Goal: Task Accomplishment & Management: Manage account settings

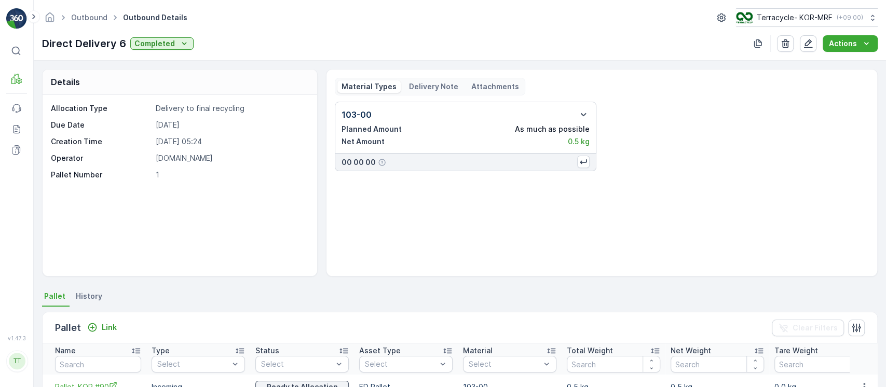
scroll to position [69, 0]
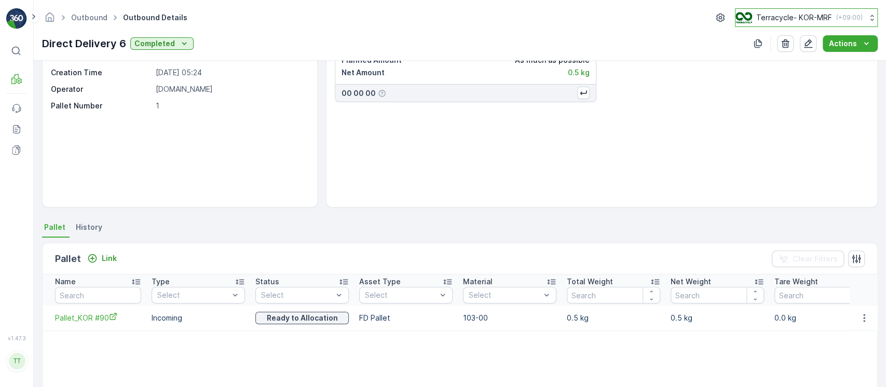
click at [795, 19] on p "Terracycle- KOR-MRF" at bounding box center [794, 17] width 76 height 10
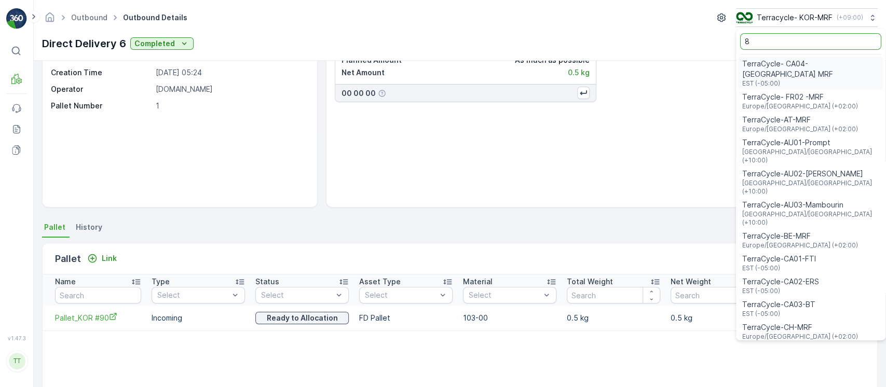
type input "8"
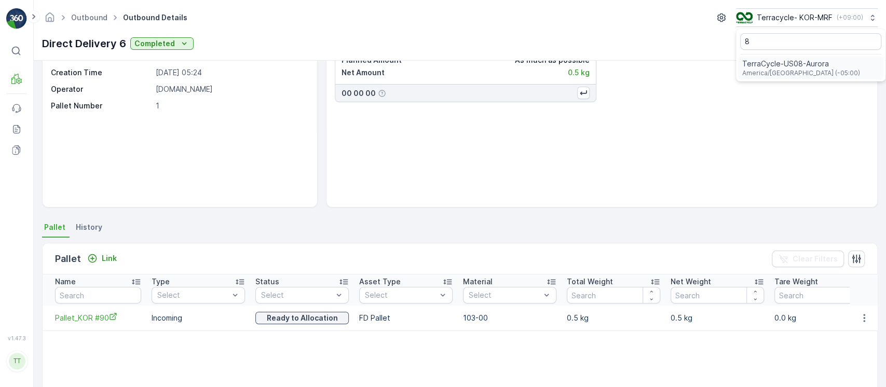
click at [789, 73] on span "America/Chicago (-05:00)" at bounding box center [801, 73] width 118 height 8
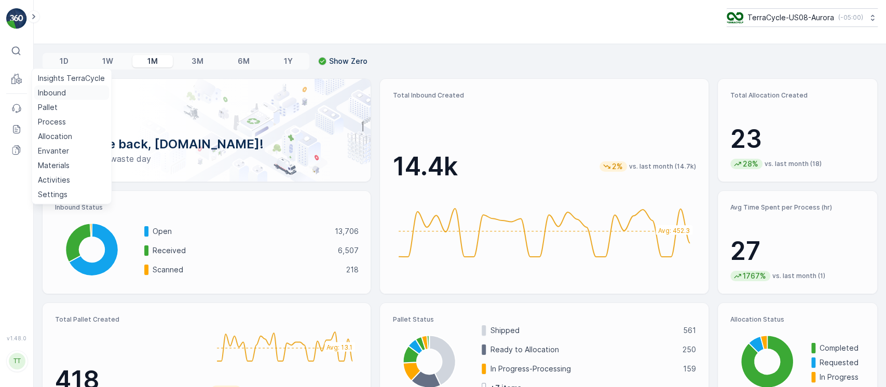
click at [54, 91] on p "Inbound" at bounding box center [52, 93] width 28 height 10
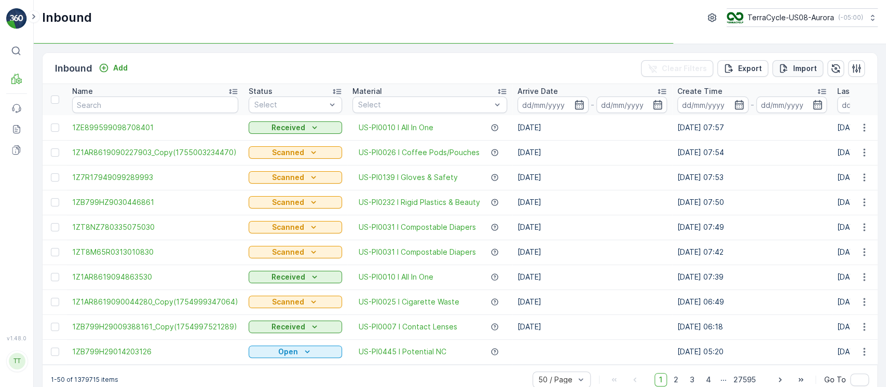
click at [811, 65] on p "Import" at bounding box center [805, 68] width 24 height 10
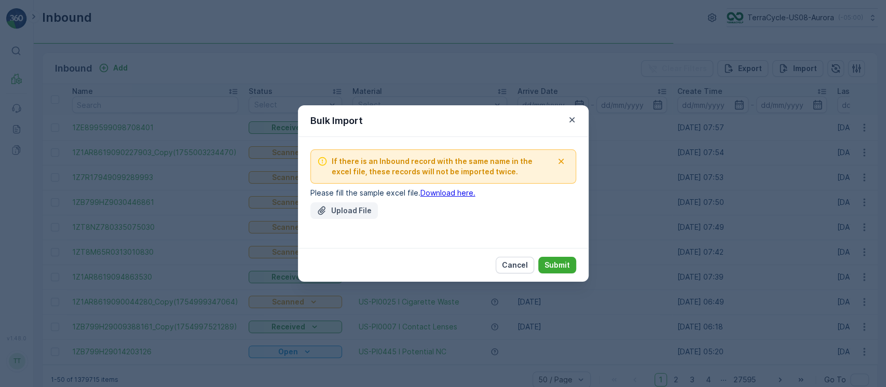
click at [352, 212] on p "Upload File" at bounding box center [351, 211] width 40 height 10
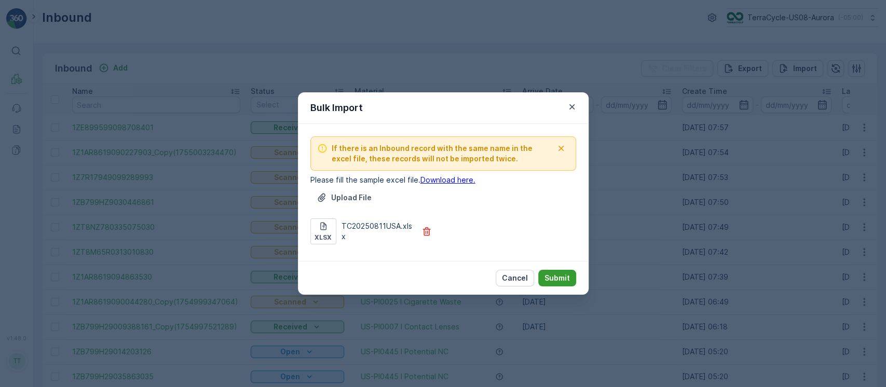
click at [548, 275] on p "Submit" at bounding box center [556, 278] width 25 height 10
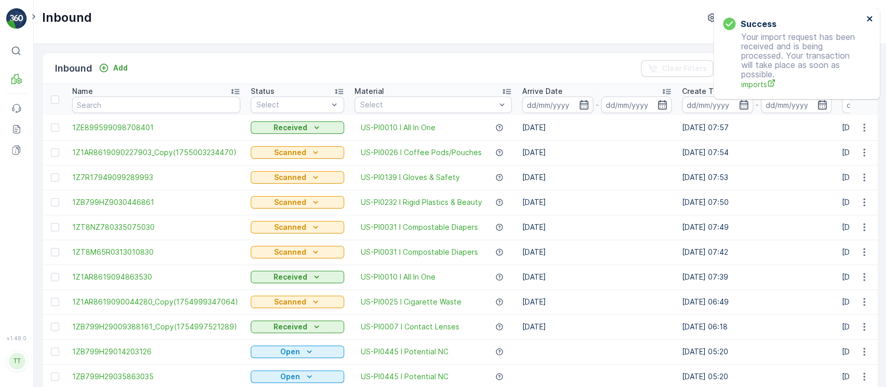
click at [870, 18] on icon "close" at bounding box center [869, 18] width 5 height 5
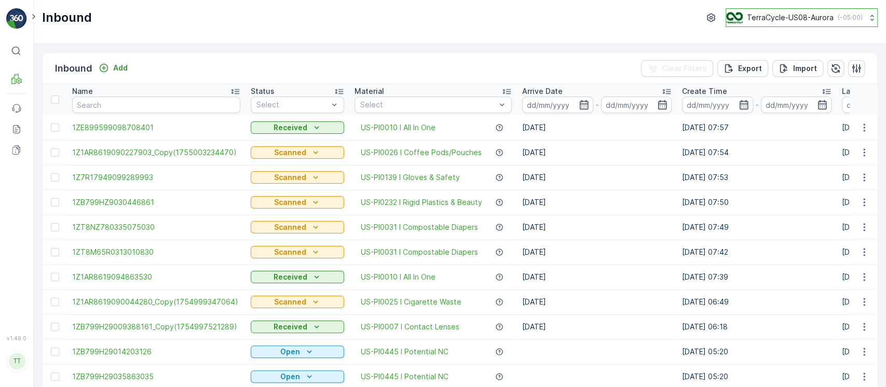
click at [818, 13] on p "TerraCycle-US08-Aurora" at bounding box center [790, 17] width 87 height 10
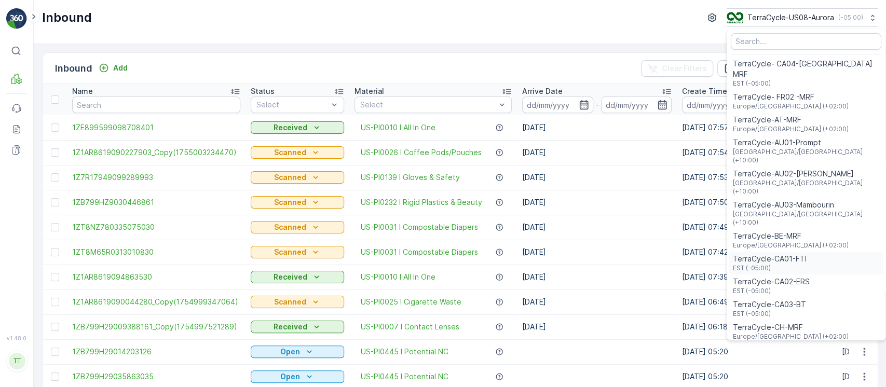
click at [797, 254] on span "TerraCycle-CA01-FTI" at bounding box center [770, 259] width 74 height 10
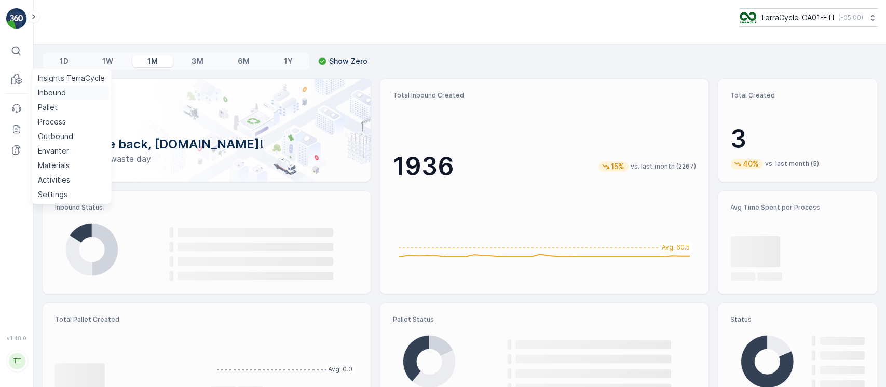
click at [54, 88] on p "Inbound" at bounding box center [52, 93] width 28 height 10
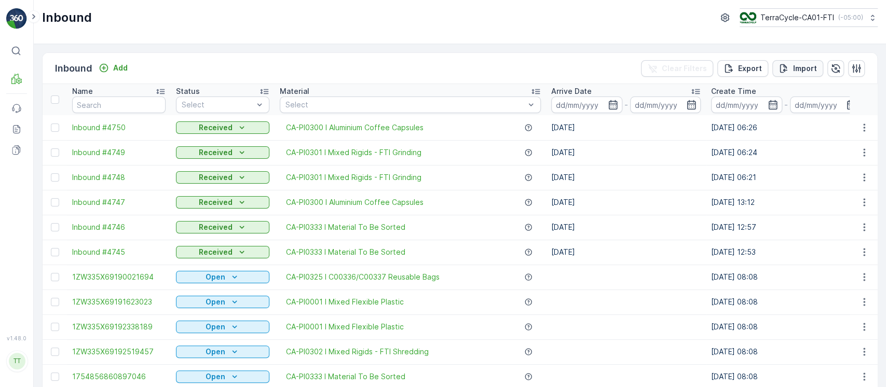
click at [795, 69] on p "Import" at bounding box center [805, 68] width 24 height 10
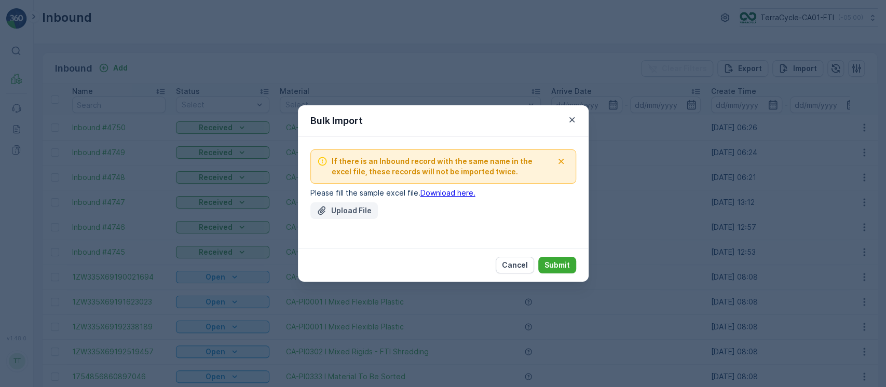
click at [362, 213] on p "Upload File" at bounding box center [351, 211] width 40 height 10
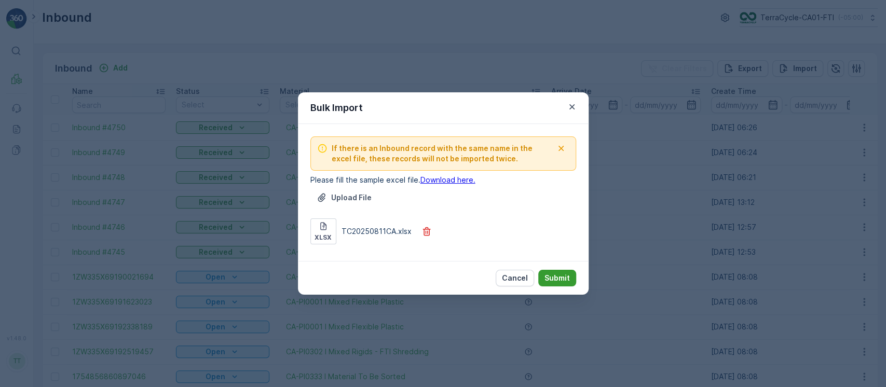
click at [561, 280] on p "Submit" at bounding box center [556, 278] width 25 height 10
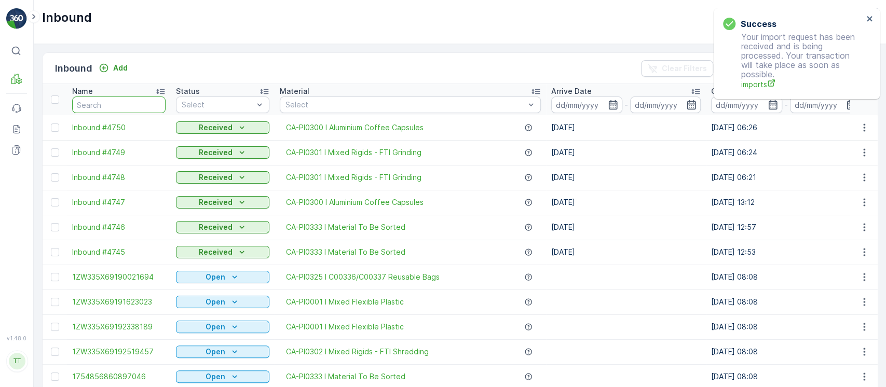
click at [101, 101] on input "text" at bounding box center [118, 105] width 93 height 17
type input "."
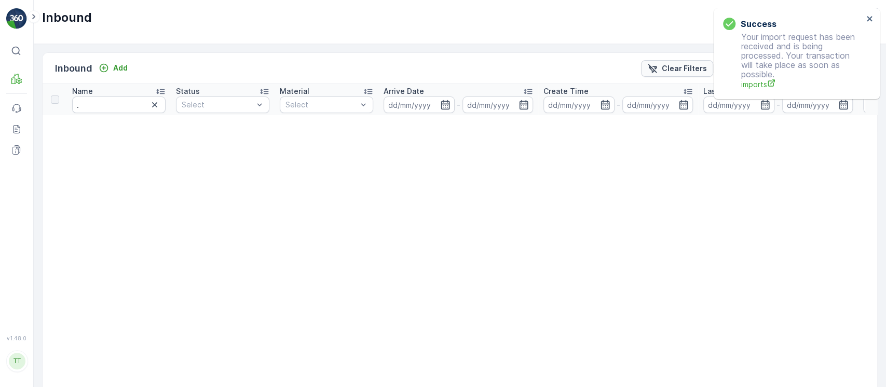
click at [667, 76] on button "Clear Filters" at bounding box center [677, 68] width 72 height 17
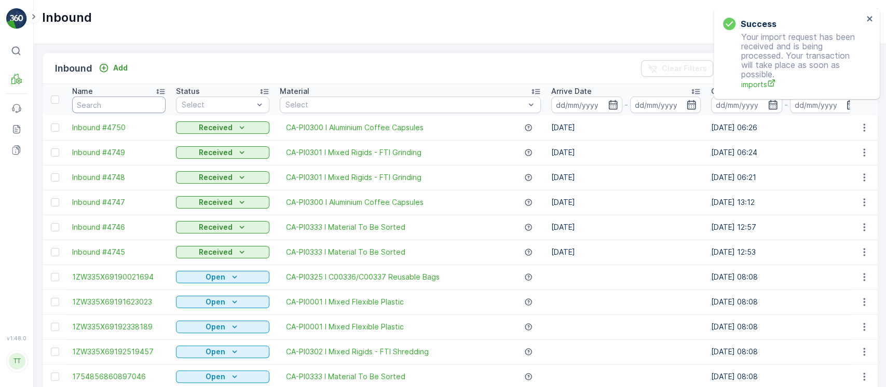
click at [130, 106] on input "text" at bounding box center [118, 105] width 93 height 17
type input "in"
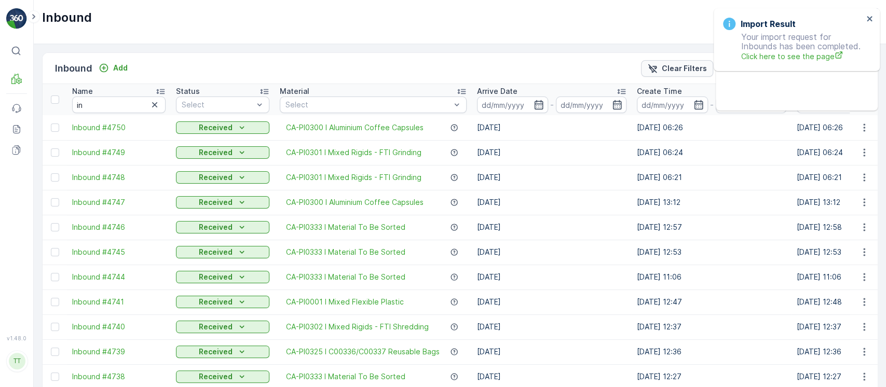
click at [650, 75] on button "Clear Filters" at bounding box center [677, 68] width 72 height 17
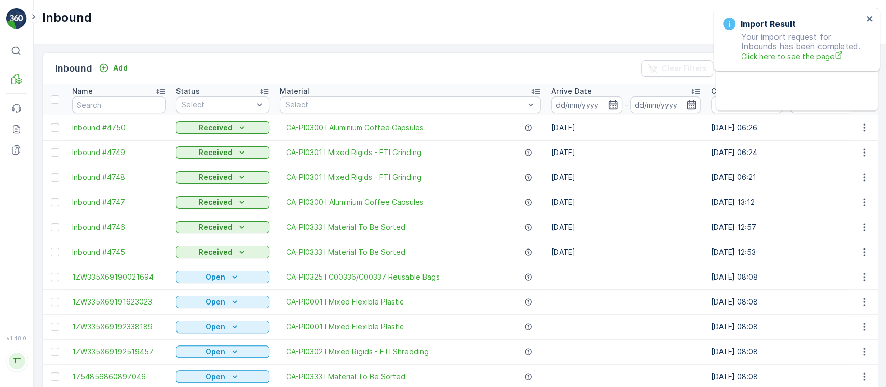
scroll to position [0, 1004]
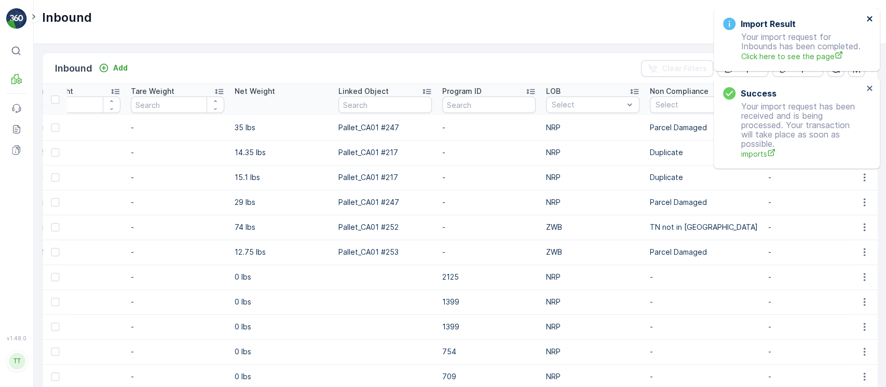
click at [870, 19] on icon "close" at bounding box center [869, 18] width 5 height 5
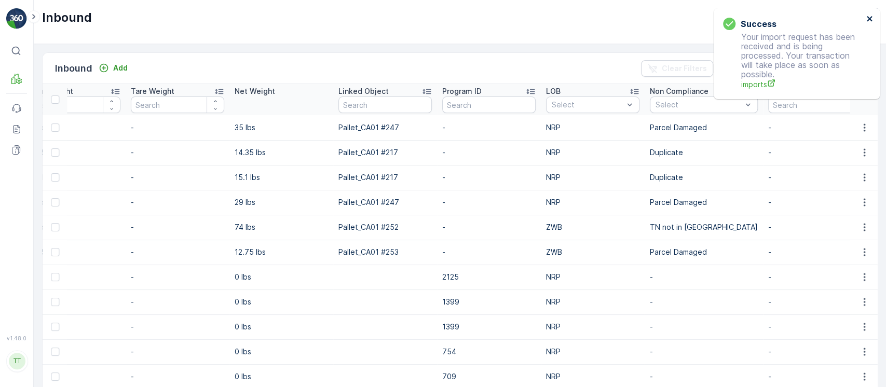
click at [870, 19] on icon "close" at bounding box center [869, 18] width 5 height 5
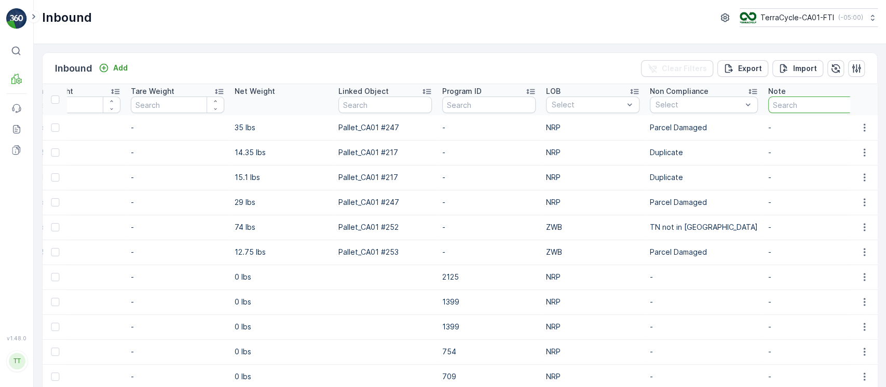
click at [812, 102] on input "text" at bounding box center [814, 105] width 93 height 17
type input "gv"
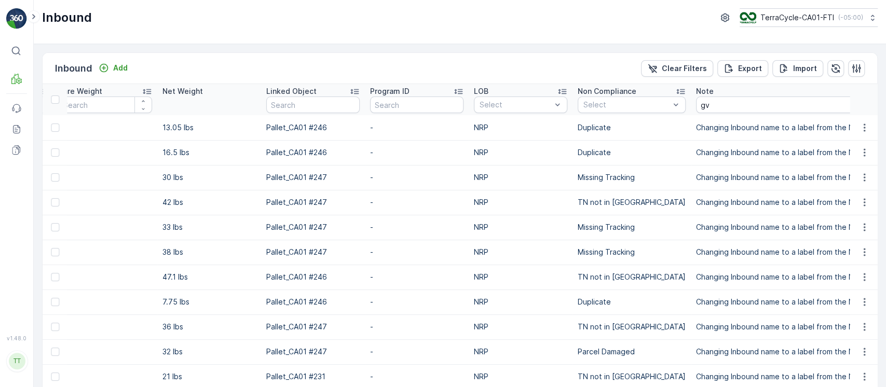
copy tbody "Changing Inbound name to a label from the Nespresso program because box had dam…"
click at [320, 177] on td "Pallet_CA01 #247" at bounding box center [313, 177] width 104 height 25
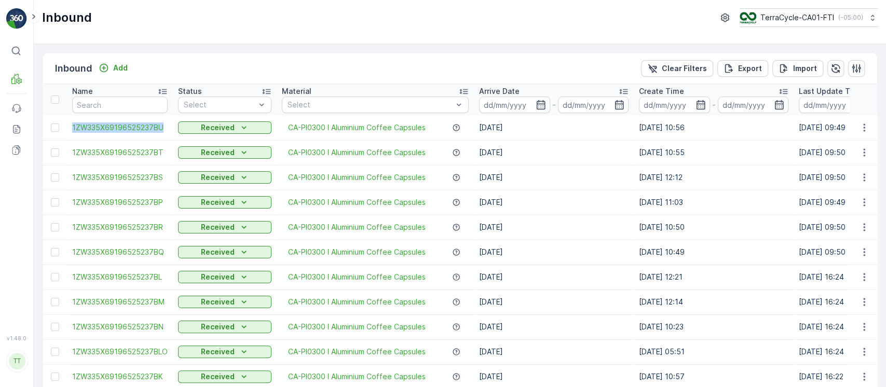
drag, startPoint x: 71, startPoint y: 131, endPoint x: 161, endPoint y: 136, distance: 90.0
click at [161, 136] on td "1ZW335X69196525237BU" at bounding box center [120, 127] width 106 height 25
copy span "1ZW335X69196525237BU"
click at [260, 63] on div "Inbound Add Clear Filters Export Import" at bounding box center [460, 68] width 835 height 31
click at [693, 61] on button "Clear Filters" at bounding box center [677, 68] width 72 height 17
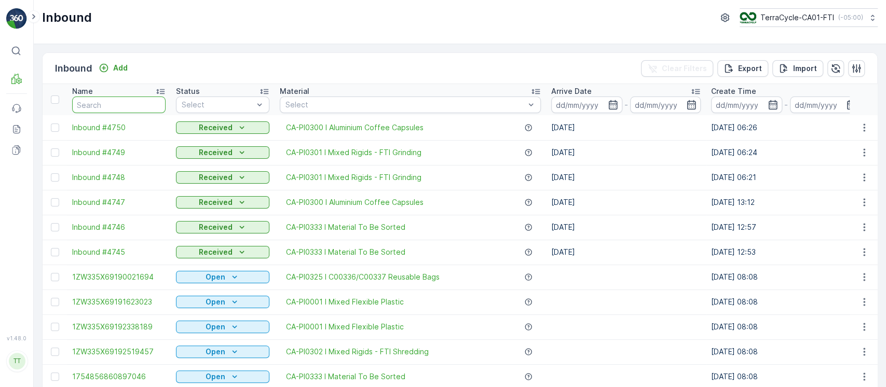
click at [122, 110] on input "text" at bounding box center [118, 105] width 93 height 17
click at [129, 102] on input "text" at bounding box center [118, 105] width 93 height 17
type input "in"
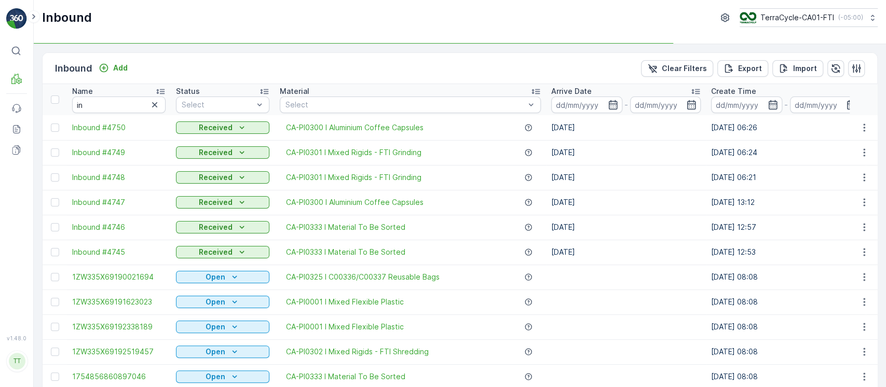
click at [332, 105] on div at bounding box center [404, 105] width 241 height 8
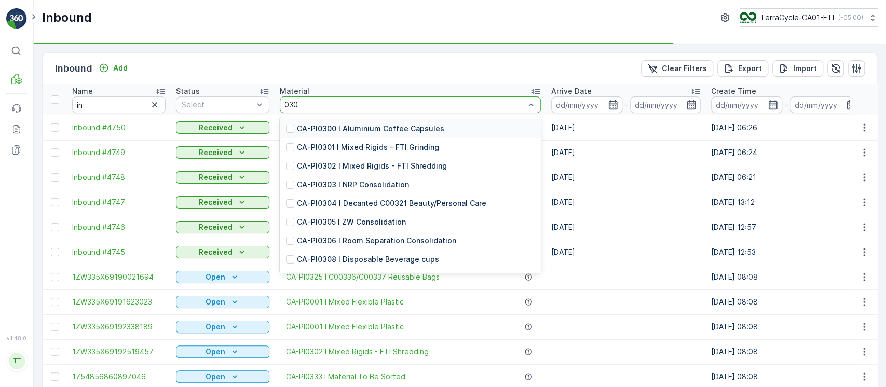
type input "0300"
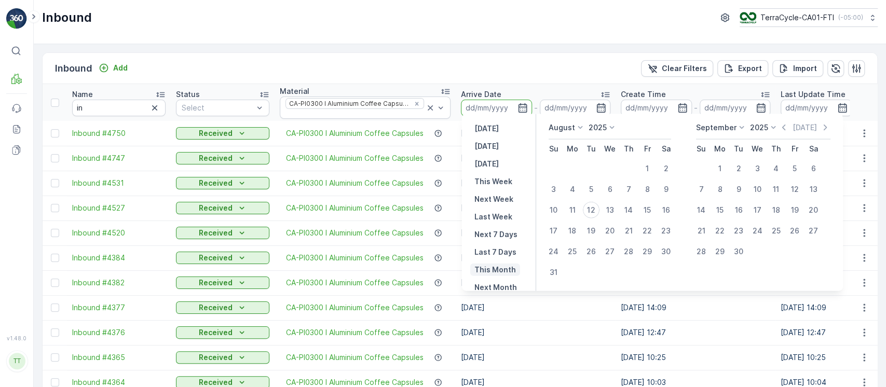
click at [497, 272] on p "This Month" at bounding box center [495, 270] width 42 height 10
type input "01.08.2025"
type input "31.08.2025"
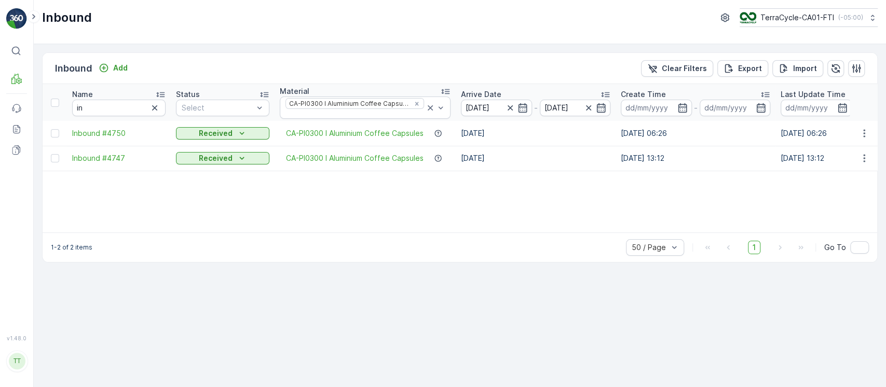
click at [864, 134] on td at bounding box center [864, 133] width 28 height 25
click at [864, 132] on button "button" at bounding box center [864, 133] width 19 height 12
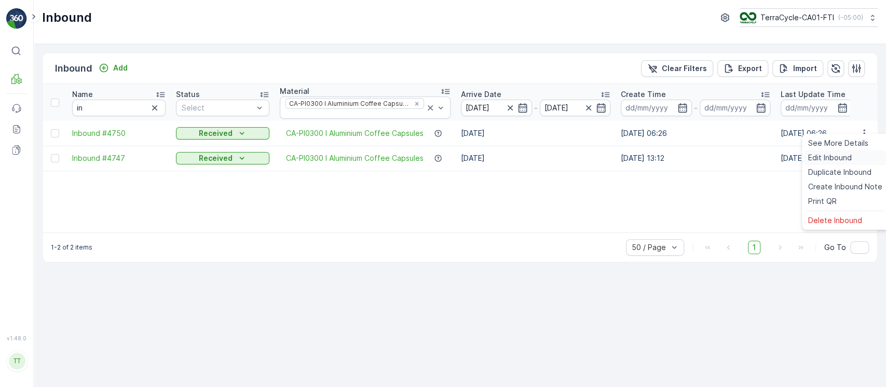
click at [842, 157] on span "Edit Inbound" at bounding box center [830, 158] width 44 height 10
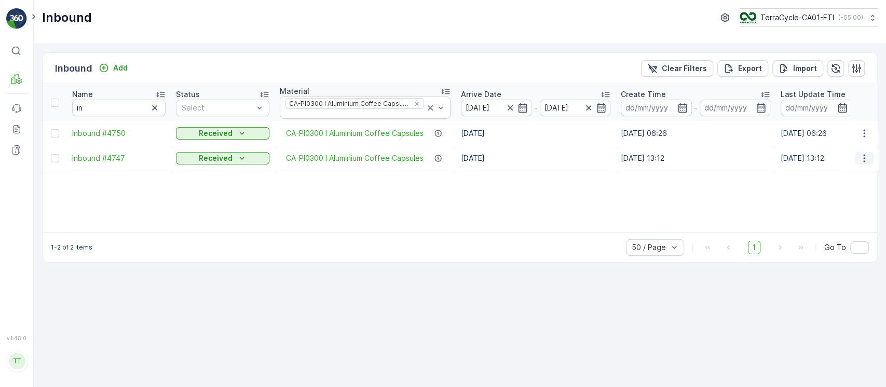
drag, startPoint x: 862, startPoint y: 149, endPoint x: 864, endPoint y: 157, distance: 7.6
click at [862, 153] on icon "button" at bounding box center [864, 158] width 10 height 10
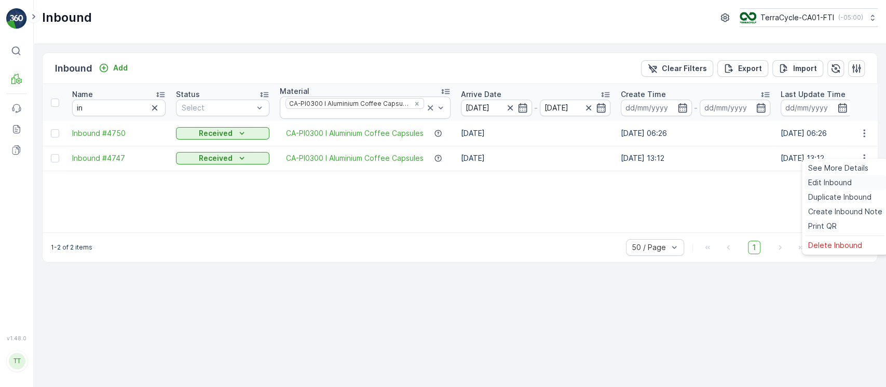
click at [857, 179] on div "Edit Inbound" at bounding box center [845, 182] width 83 height 15
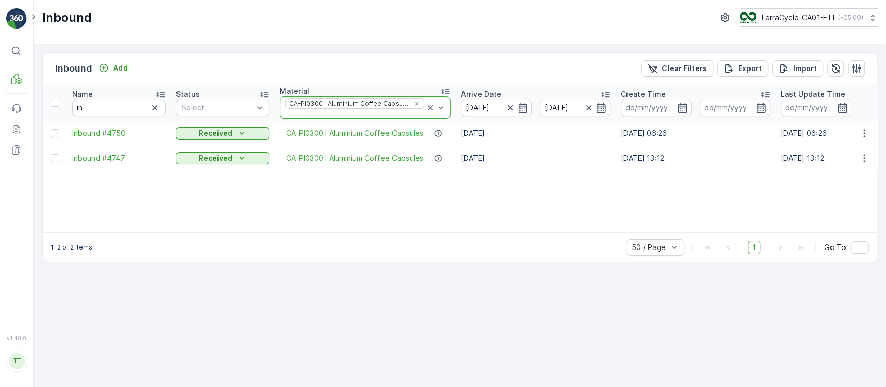
click at [430, 105] on icon at bounding box center [430, 107] width 5 height 5
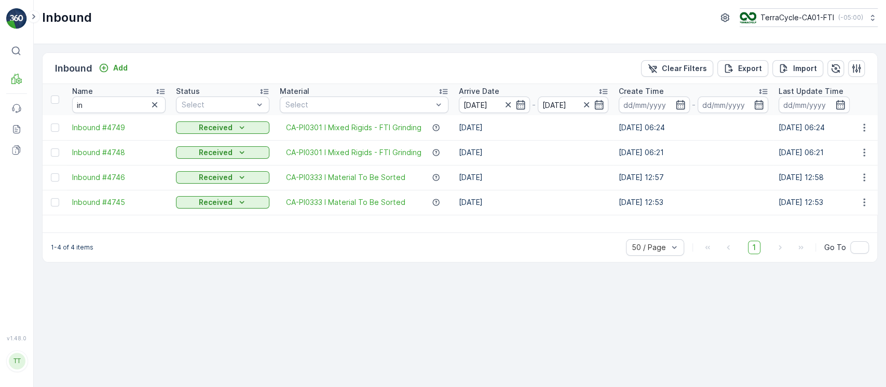
click at [157, 106] on icon "button" at bounding box center [154, 104] width 5 height 5
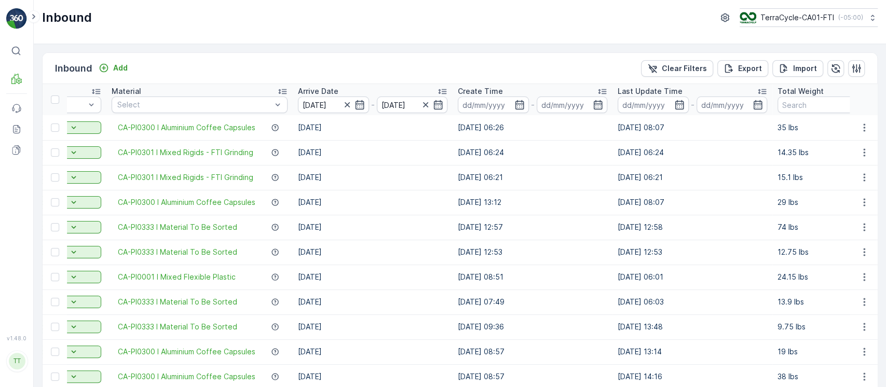
scroll to position [0, 331]
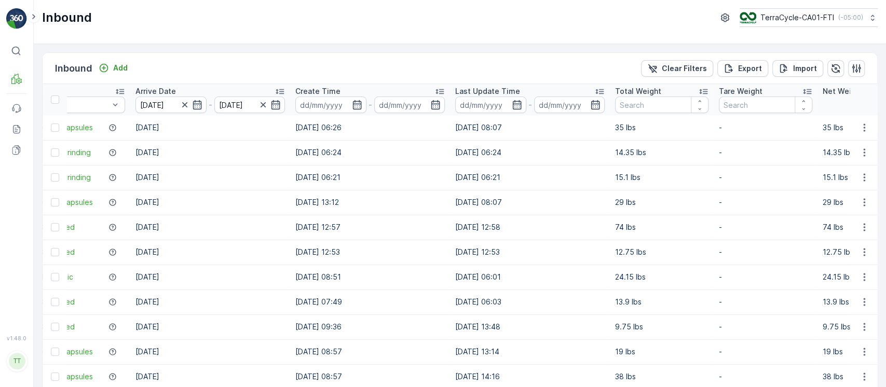
click at [670, 90] on div "Total Weight" at bounding box center [661, 91] width 93 height 10
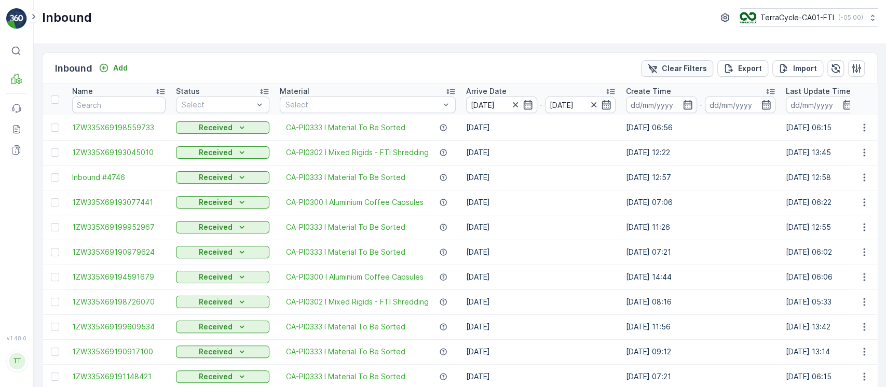
click at [708, 69] on button "Clear Filters" at bounding box center [677, 68] width 72 height 17
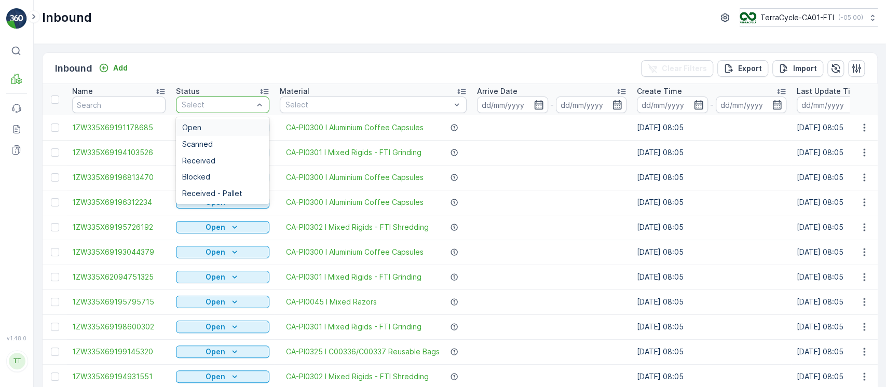
click at [245, 124] on div "Open" at bounding box center [222, 128] width 81 height 8
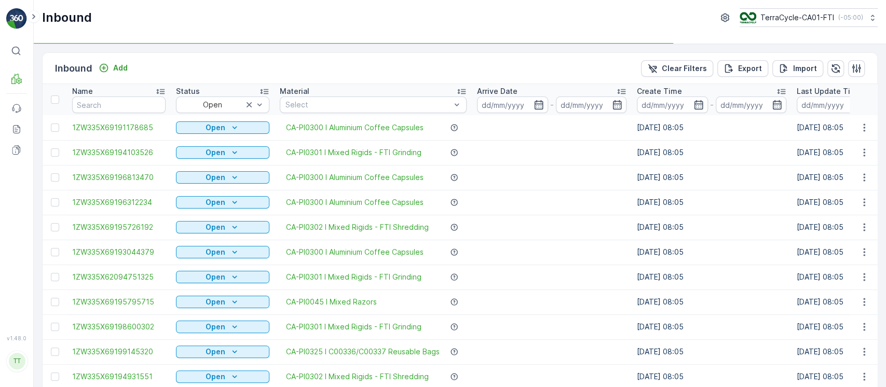
scroll to position [0, 365]
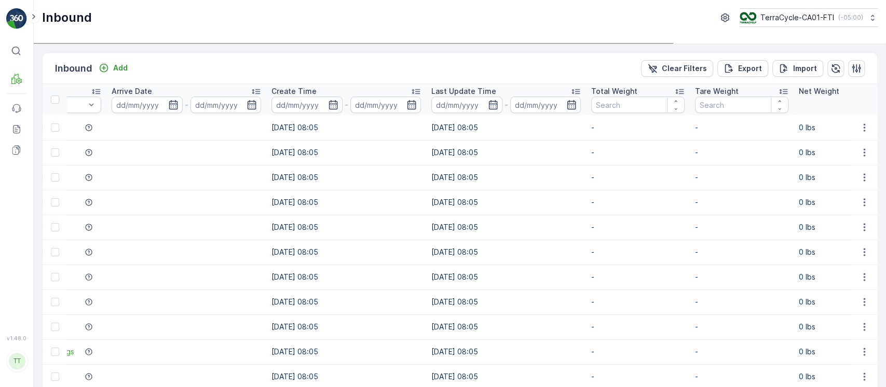
click at [643, 89] on div "Total Weight" at bounding box center [637, 91] width 93 height 10
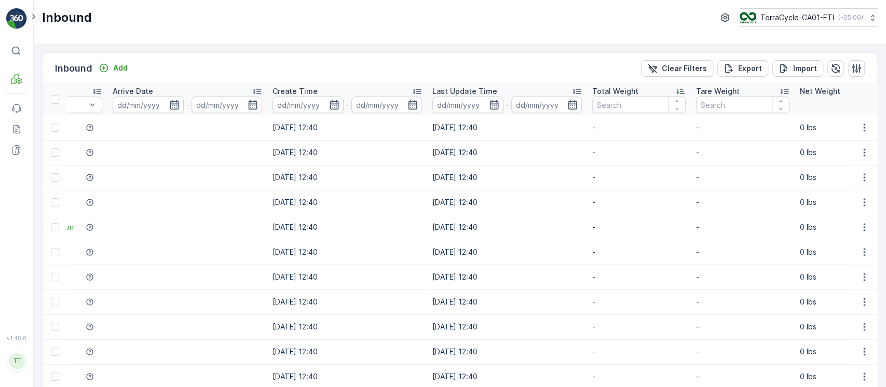
drag, startPoint x: 651, startPoint y: 91, endPoint x: 658, endPoint y: 145, distance: 54.9
click at [651, 91] on div "Total Weight" at bounding box center [638, 91] width 93 height 10
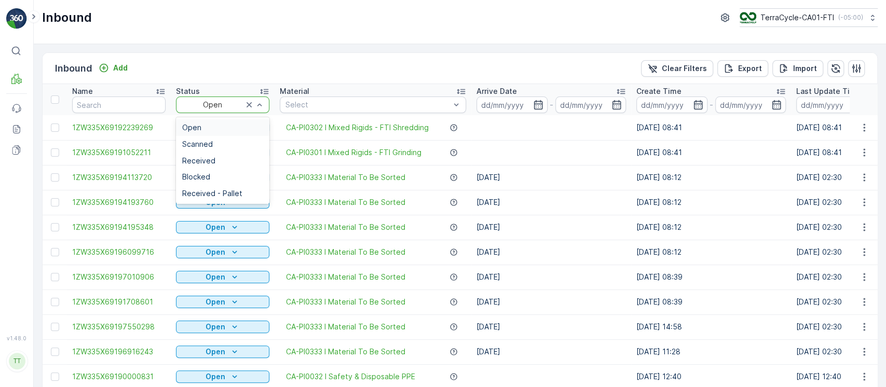
click at [224, 106] on div at bounding box center [212, 105] width 63 height 8
click at [217, 147] on div "Scanned" at bounding box center [222, 144] width 81 height 8
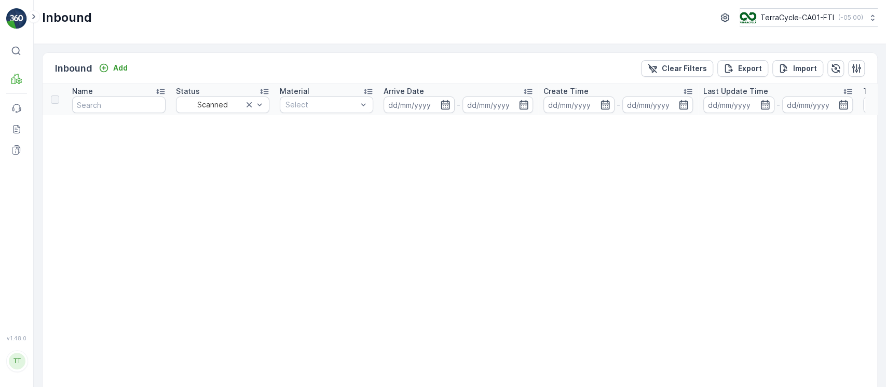
click at [214, 108] on div at bounding box center [212, 105] width 63 height 8
click at [218, 157] on div "Received" at bounding box center [222, 161] width 81 height 8
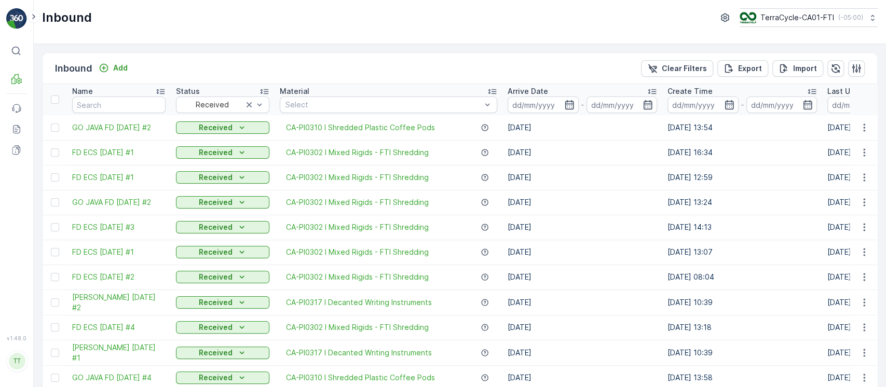
click at [542, 92] on p "Arrive Date" at bounding box center [528, 91] width 40 height 10
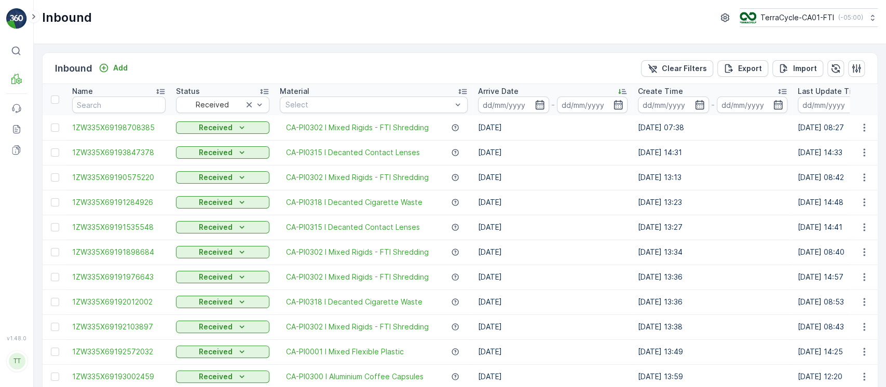
click at [542, 92] on div "Arrive Date" at bounding box center [552, 91] width 149 height 10
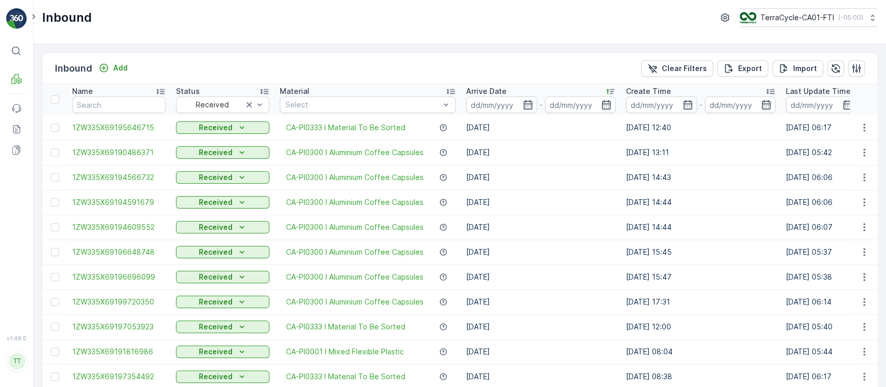
scroll to position [0, 291]
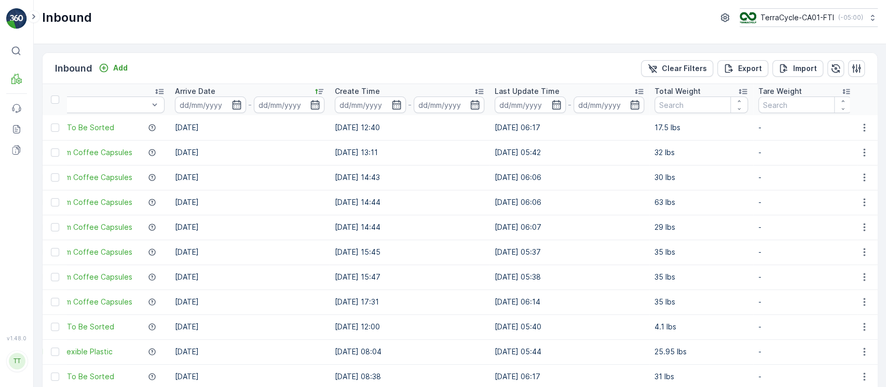
click at [685, 94] on p "Total Weight" at bounding box center [677, 91] width 46 height 10
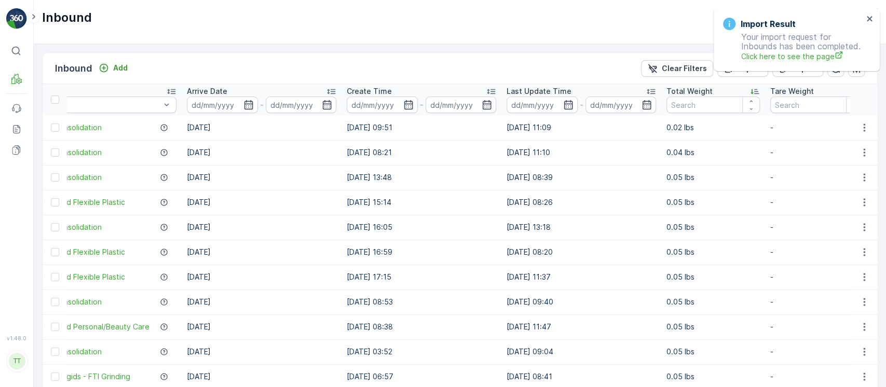
click at [694, 91] on p "Total Weight" at bounding box center [689, 91] width 46 height 10
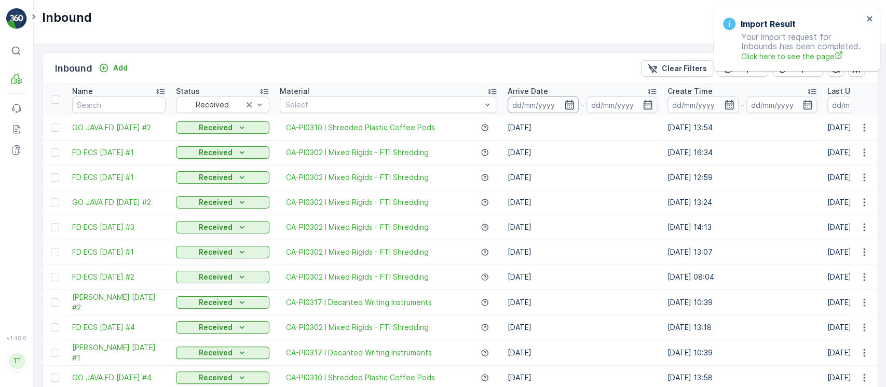
click at [542, 103] on input at bounding box center [543, 105] width 71 height 17
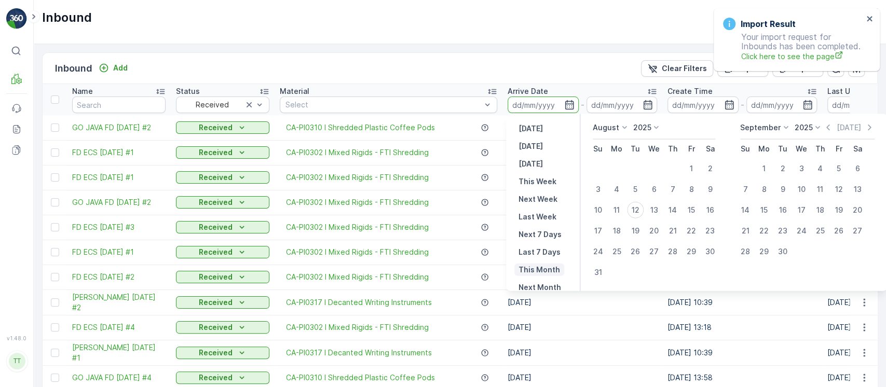
click at [544, 268] on p "This Month" at bounding box center [539, 270] width 42 height 10
type input "01.08.2025"
type input "31.08.2025"
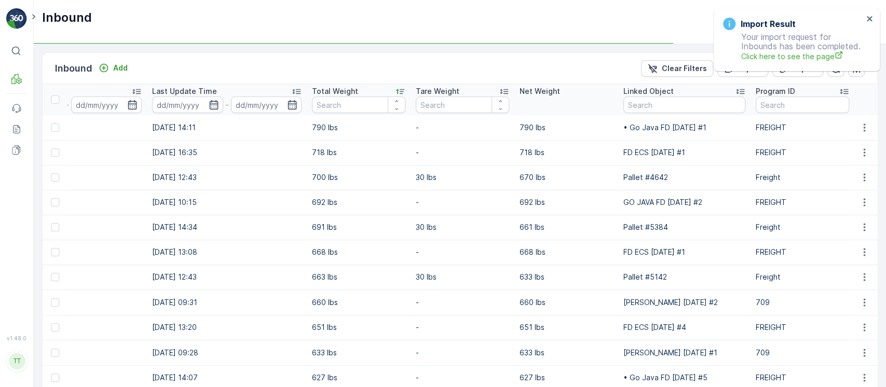
scroll to position [0, 675]
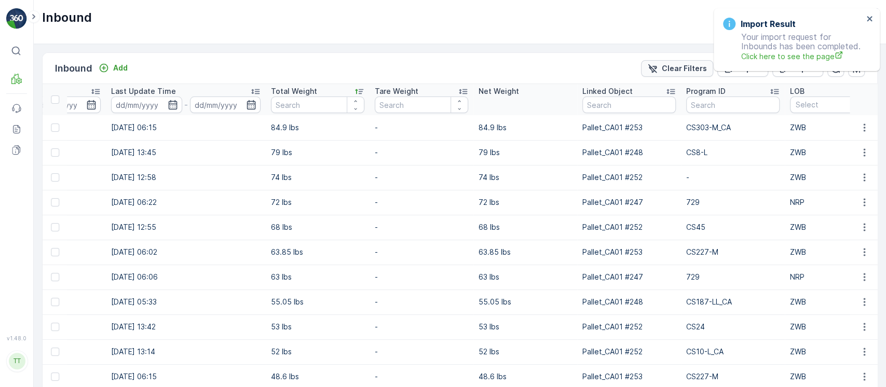
click at [686, 69] on p "Clear Filters" at bounding box center [684, 68] width 45 height 10
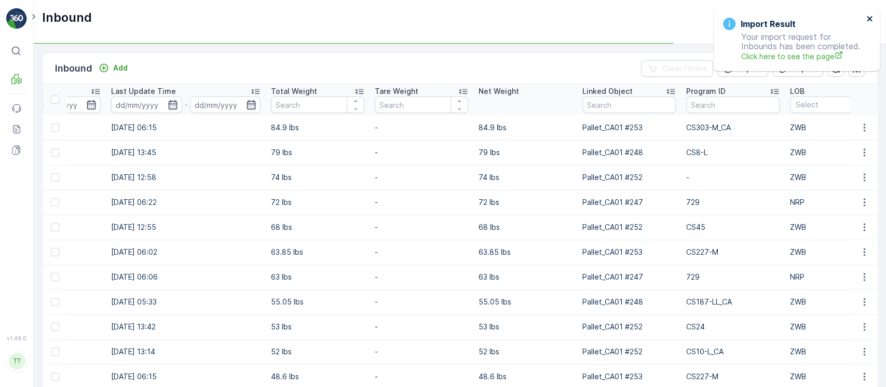
click at [868, 21] on icon "close" at bounding box center [869, 18] width 5 height 5
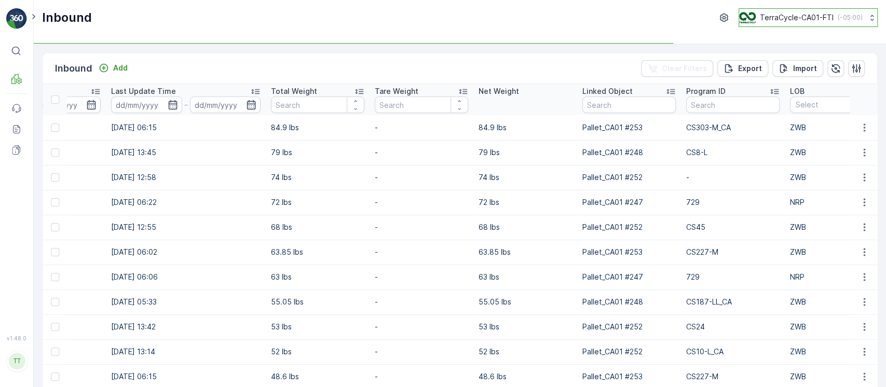
click at [763, 18] on p "TerraCycle-CA01-FTI" at bounding box center [797, 17] width 74 height 10
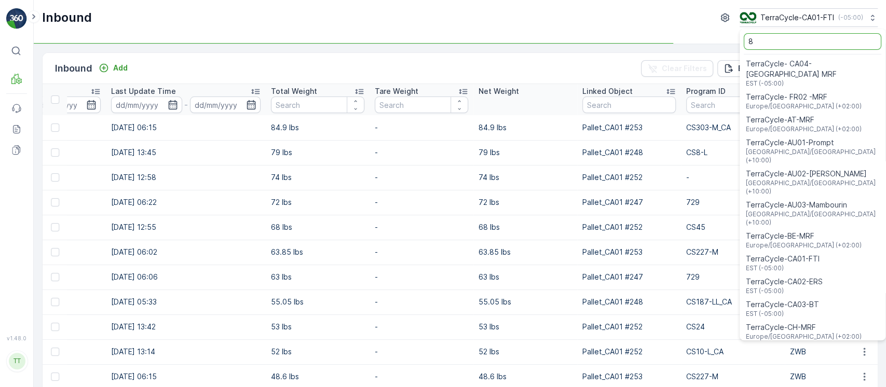
type input "8"
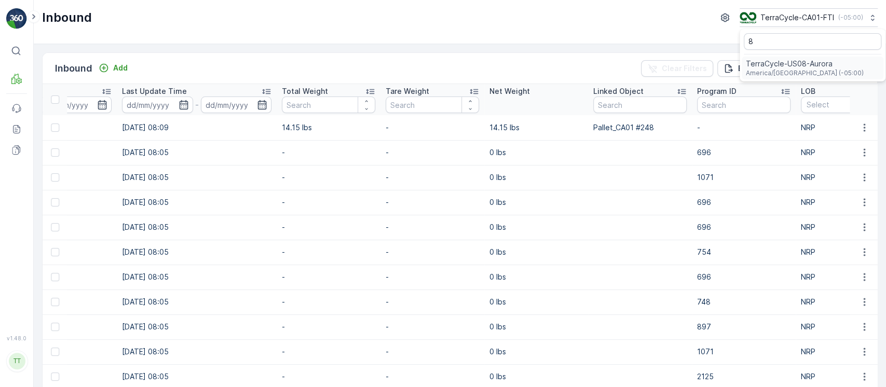
click at [781, 58] on div "TerraCycle-US08-Aurora America/Chicago (-05:00)" at bounding box center [813, 68] width 142 height 23
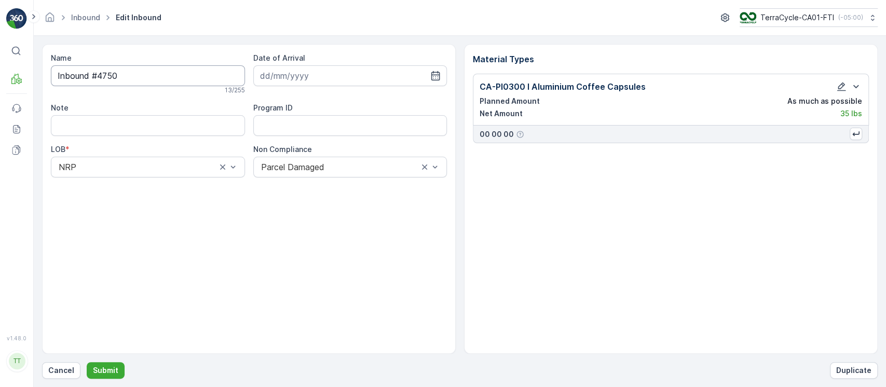
type input "[DATE]"
drag, startPoint x: 186, startPoint y: 74, endPoint x: 0, endPoint y: 62, distance: 186.2
click at [0, 62] on div "⌘B MRF Events Reports Documents v 1.48.0 TT [DOMAIN_NAME] [DOMAIN_NAME][EMAIL_A…" at bounding box center [443, 193] width 886 height 387
paste input "1ZW335X69196525237BU"
type input "1ZW335X69196525237BV"
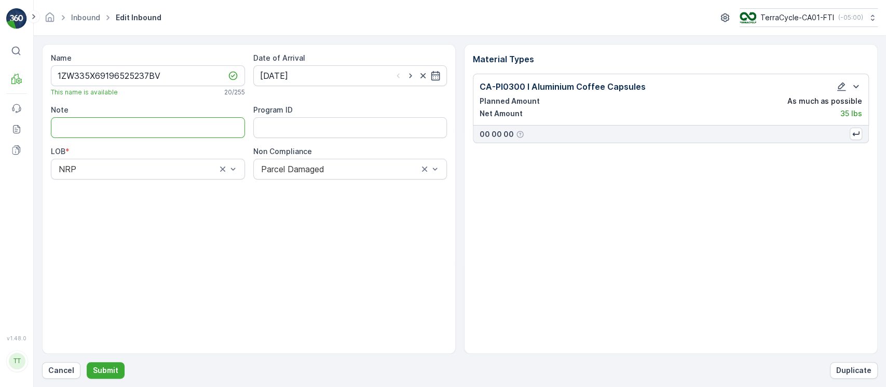
click at [129, 135] on input "Note" at bounding box center [148, 127] width 194 height 21
paste input "Changing Inbound name to a label from the Nespresso program because box had dam…"
type input "Changing Inbound name to a label from the Nespresso program because box had dam…"
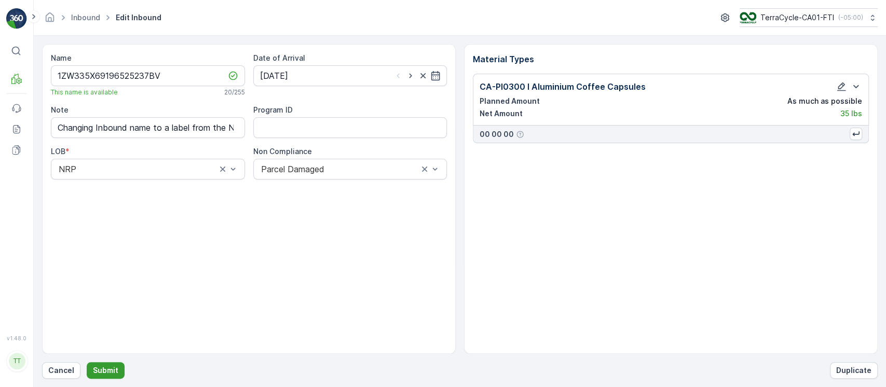
click at [97, 372] on p "Submit" at bounding box center [105, 370] width 25 height 10
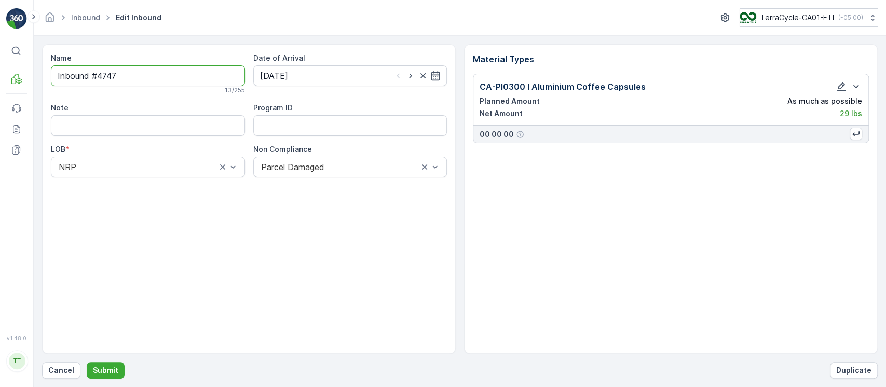
drag, startPoint x: 151, startPoint y: 72, endPoint x: 0, endPoint y: 100, distance: 153.6
click at [0, 100] on div "⌘B MRF Events Reports Documents v 1.48.0 TT [DOMAIN_NAME] [DOMAIN_NAME][EMAIL_A…" at bounding box center [443, 193] width 886 height 387
paste input "1ZW335X69196525237BU"
type input "1ZW335X69196525237BW"
drag, startPoint x: 110, startPoint y: 127, endPoint x: 118, endPoint y: 138, distance: 14.0
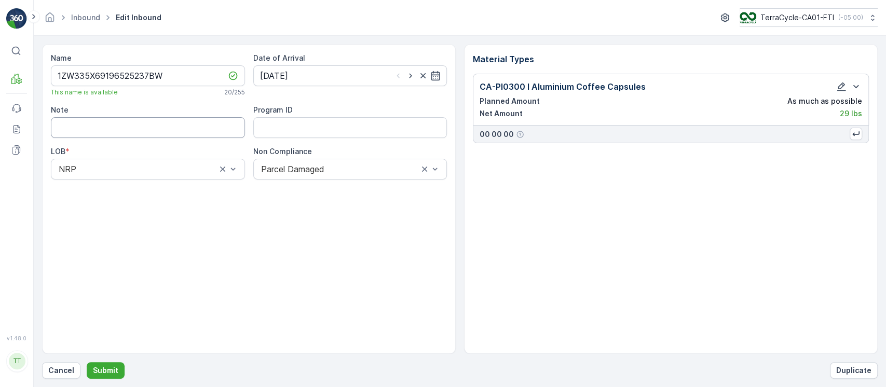
click at [109, 127] on input "Note" at bounding box center [148, 127] width 194 height 21
paste input "Changing Inbound name to a label from the Nespresso program because box had dam…"
type input "Changing Inbound name to a label from the Nespresso program because box had dam…"
click at [112, 370] on p "Submit" at bounding box center [105, 370] width 25 height 10
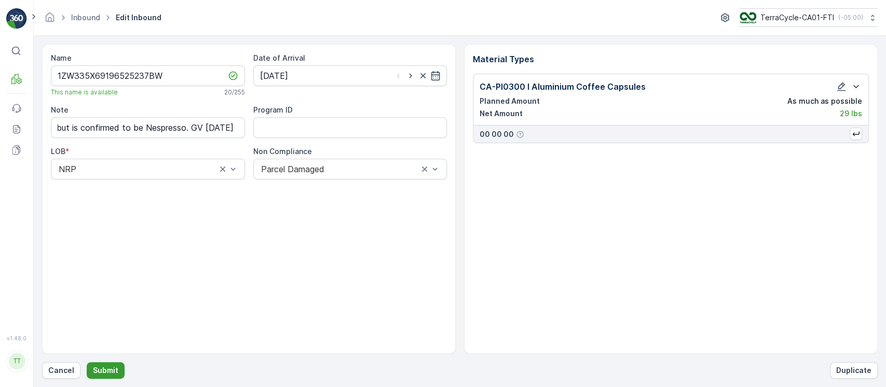
scroll to position [0, 0]
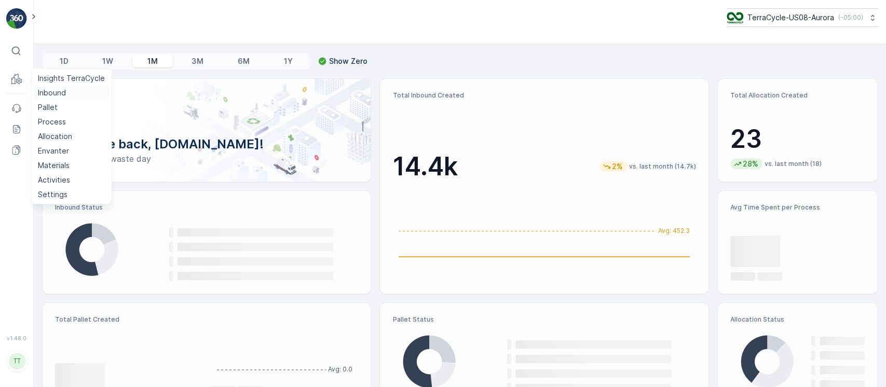
click at [52, 93] on p "Inbound" at bounding box center [52, 93] width 28 height 10
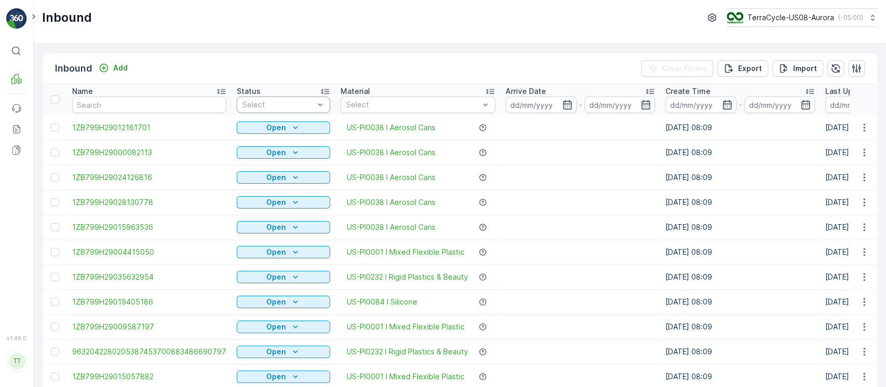
click at [282, 103] on div at bounding box center [278, 105] width 74 height 8
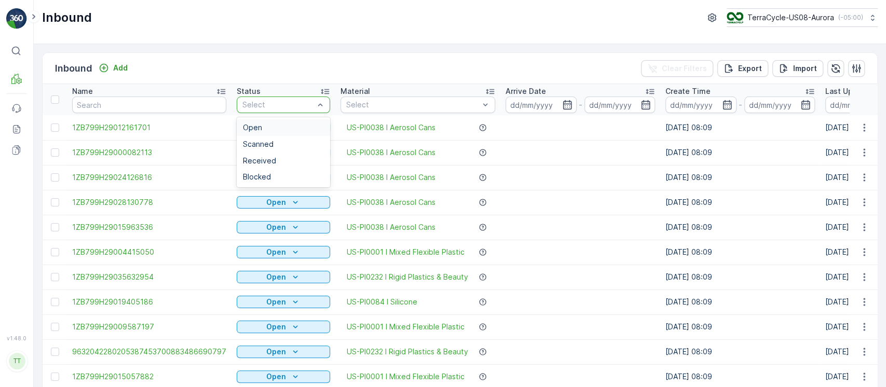
click at [293, 129] on div "Open" at bounding box center [283, 128] width 81 height 8
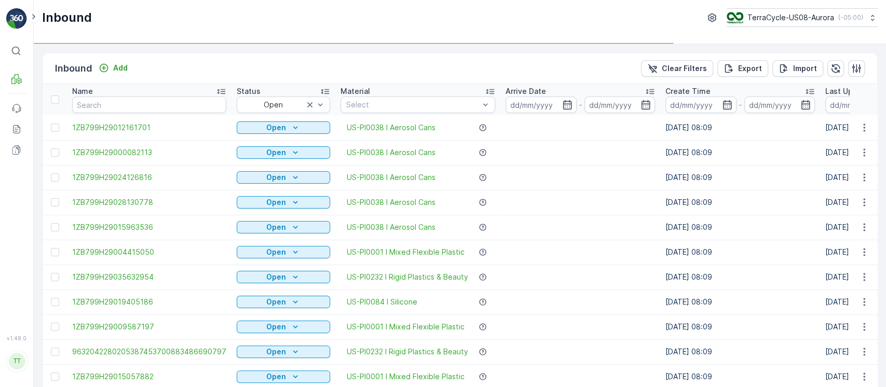
click at [580, 88] on div "Arrive Date" at bounding box center [580, 91] width 149 height 10
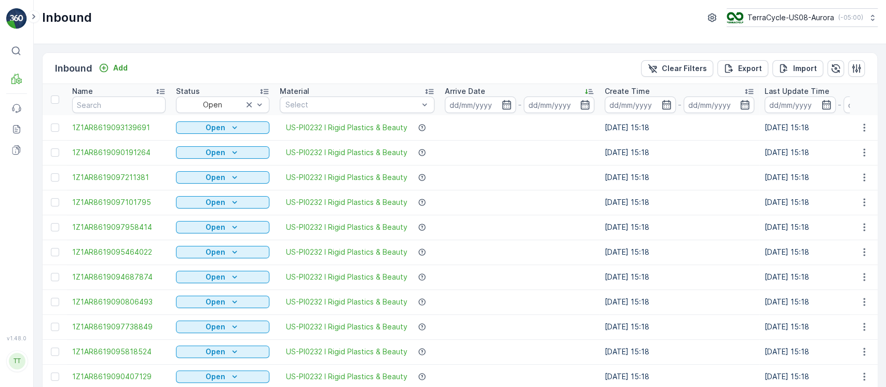
click at [556, 92] on div "Arrive Date" at bounding box center [519, 91] width 149 height 10
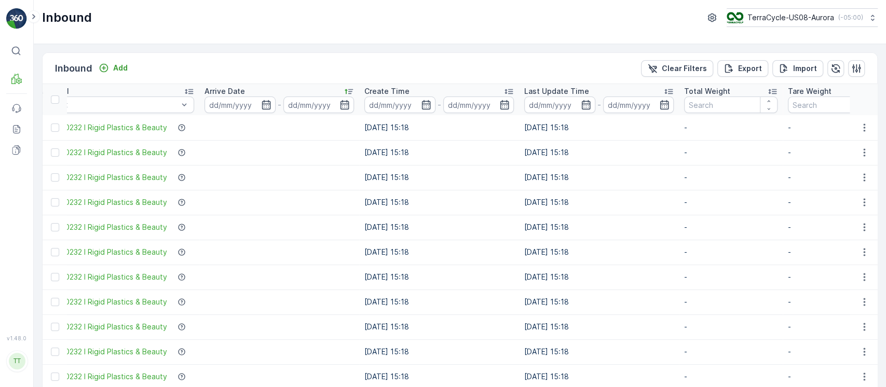
scroll to position [0, 242]
click at [737, 86] on div "Total Weight" at bounding box center [728, 91] width 93 height 10
click at [714, 87] on p "Total Weight" at bounding box center [705, 91] width 46 height 10
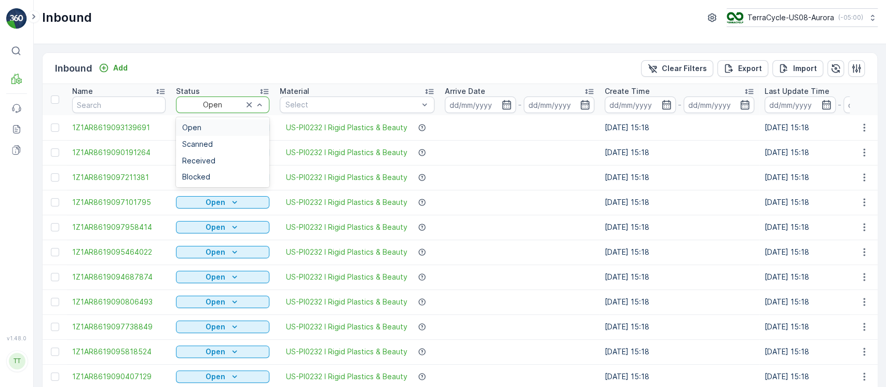
click at [216, 110] on div "Open" at bounding box center [222, 105] width 93 height 17
click at [222, 137] on div "Scanned" at bounding box center [222, 144] width 93 height 17
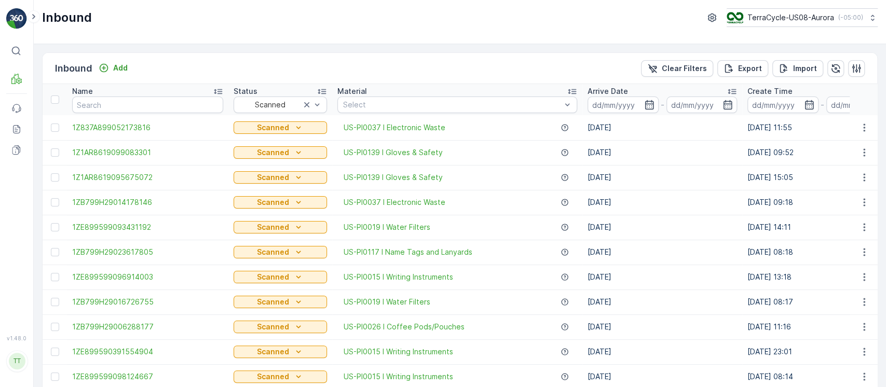
click at [614, 87] on p "Arrive Date" at bounding box center [608, 91] width 40 height 10
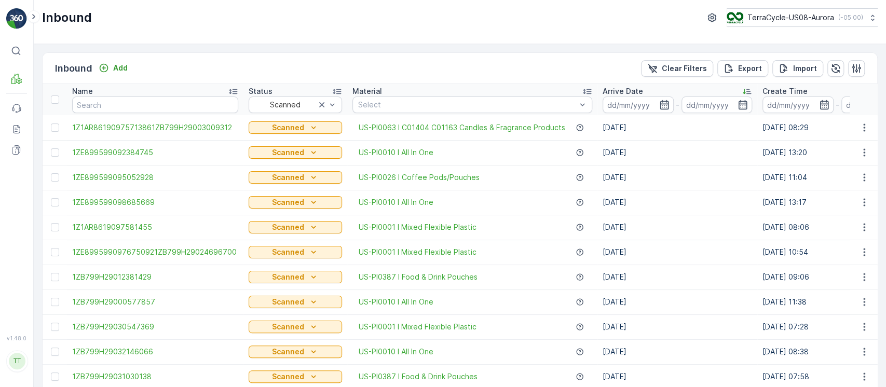
click at [613, 86] on p "Arrive Date" at bounding box center [623, 91] width 40 height 10
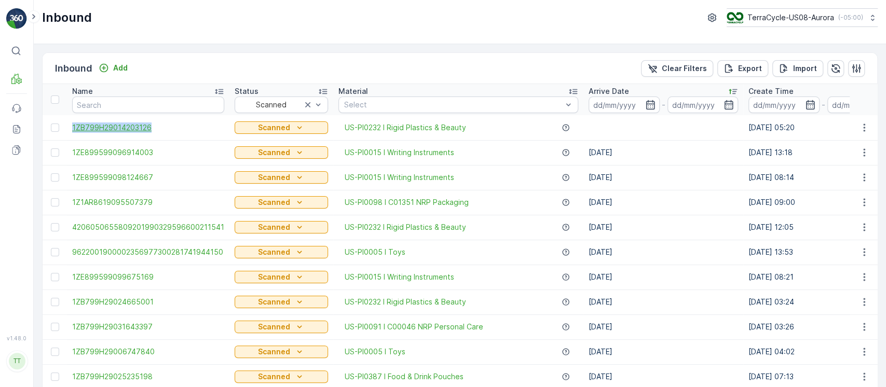
drag, startPoint x: 69, startPoint y: 129, endPoint x: 174, endPoint y: 130, distance: 105.4
click at [174, 130] on td "1ZB799H29014203126" at bounding box center [148, 127] width 162 height 25
copy span "1ZB799H29014203126"
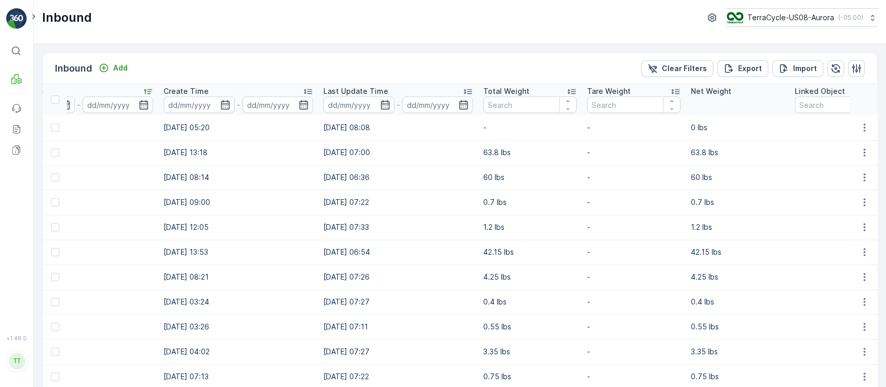
click at [536, 91] on div "Total Weight" at bounding box center [529, 91] width 93 height 10
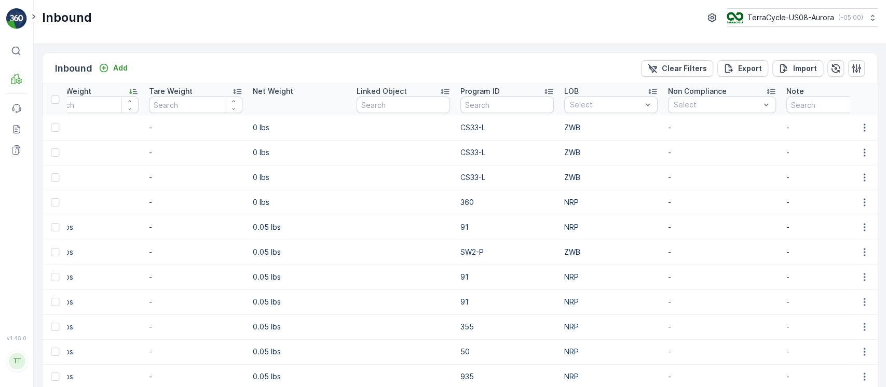
scroll to position [0, 976]
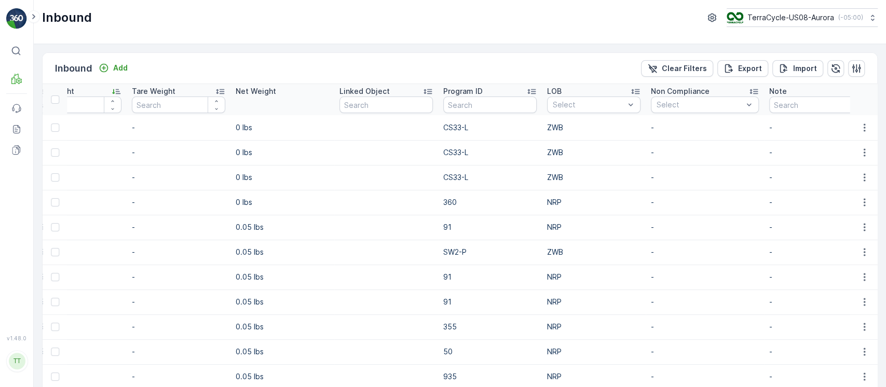
click at [452, 127] on td "CS33-L" at bounding box center [490, 127] width 104 height 25
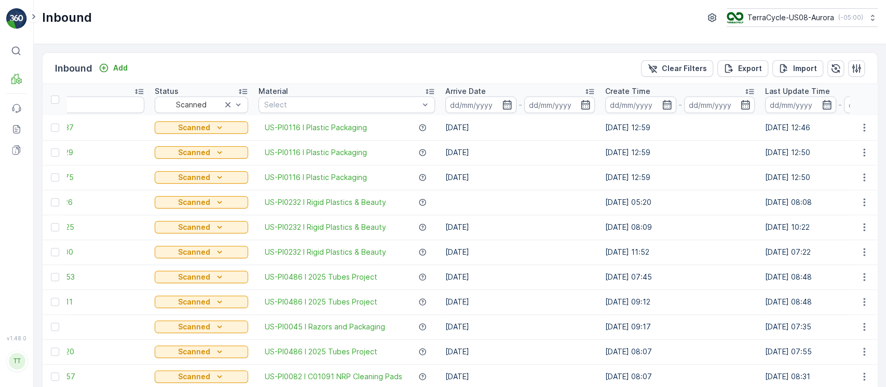
scroll to position [0, 0]
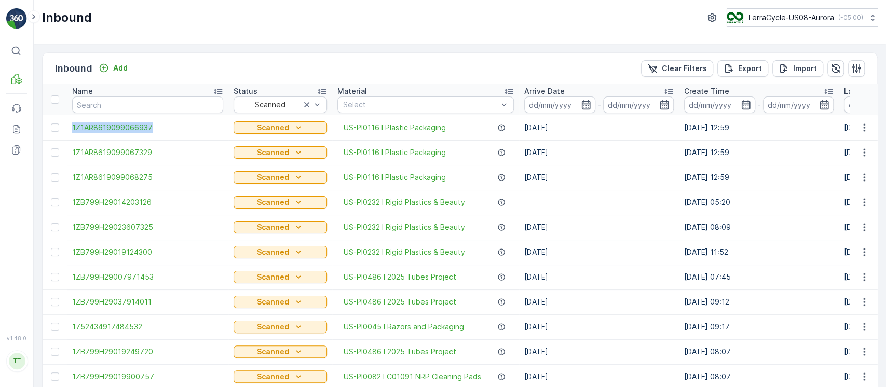
drag, startPoint x: 71, startPoint y: 128, endPoint x: 158, endPoint y: 132, distance: 87.3
click at [158, 132] on td "1Z1AR8619099066937" at bounding box center [147, 127] width 161 height 25
copy span "1Z1AR8619099066937"
click at [57, 130] on div at bounding box center [55, 128] width 8 height 8
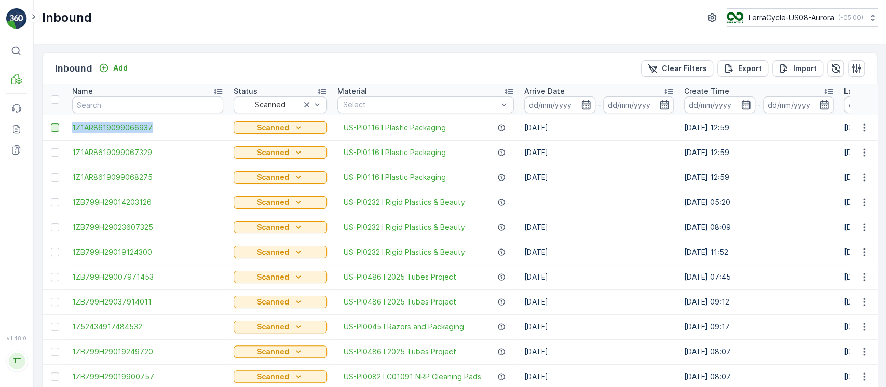
click at [51, 124] on input "checkbox" at bounding box center [51, 124] width 0 height 0
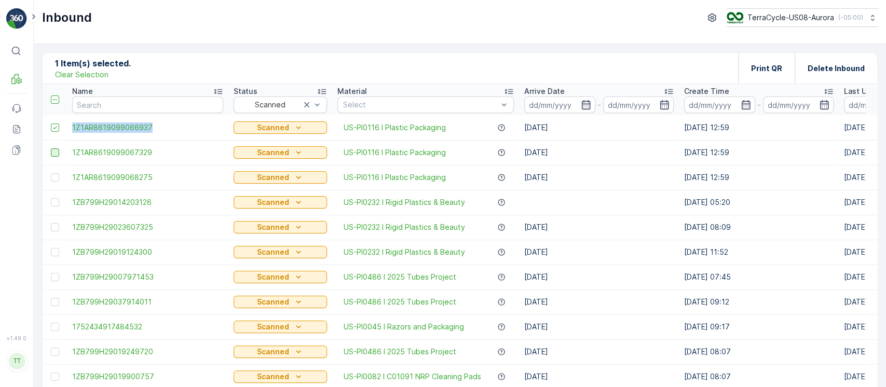
click at [57, 153] on div at bounding box center [55, 152] width 8 height 8
click at [51, 148] on input "checkbox" at bounding box center [51, 148] width 0 height 0
click at [55, 176] on div at bounding box center [55, 177] width 8 height 8
click at [51, 173] on input "checkbox" at bounding box center [51, 173] width 0 height 0
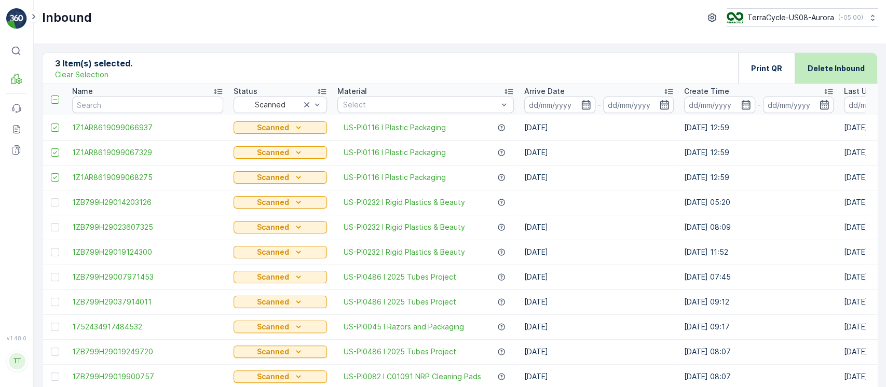
click at [850, 74] on div "Delete Inbound" at bounding box center [836, 68] width 57 height 31
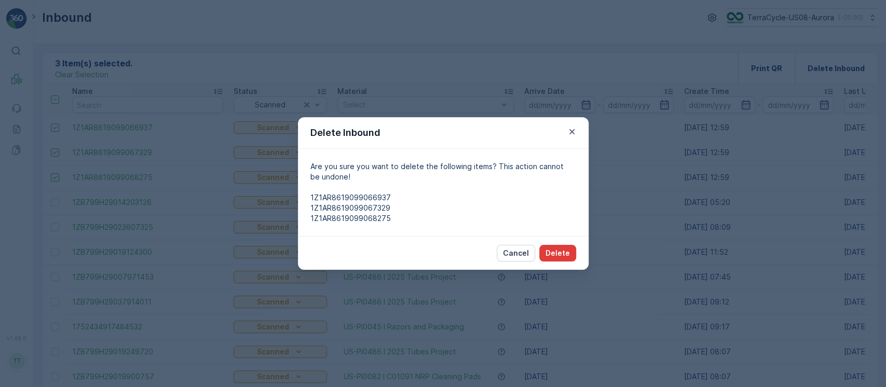
click at [569, 257] on p "Delete" at bounding box center [557, 253] width 24 height 10
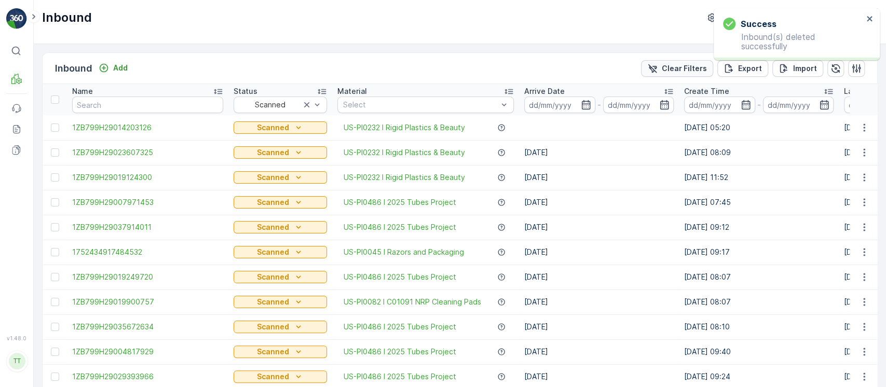
click at [673, 73] on p "Clear Filters" at bounding box center [684, 68] width 45 height 10
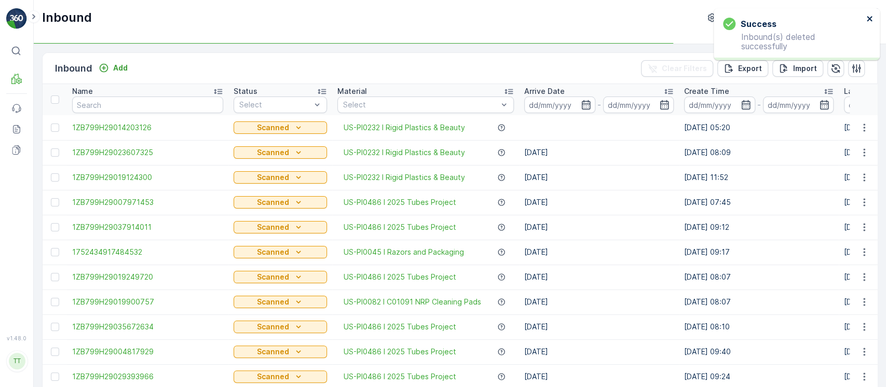
click at [866, 17] on icon "close" at bounding box center [869, 19] width 7 height 8
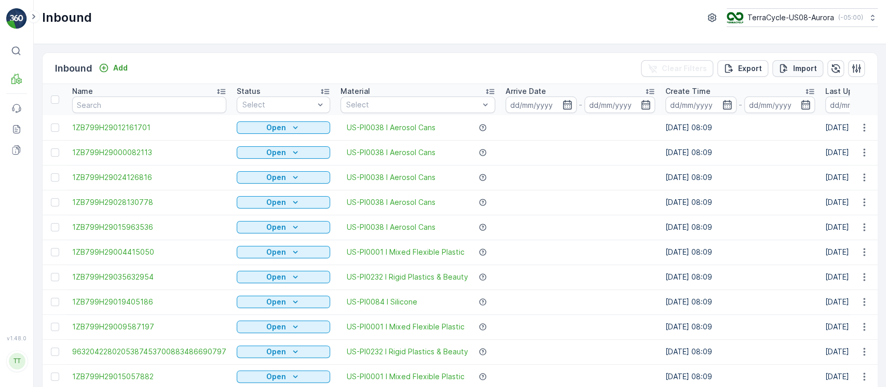
click at [800, 72] on p "Import" at bounding box center [805, 68] width 24 height 10
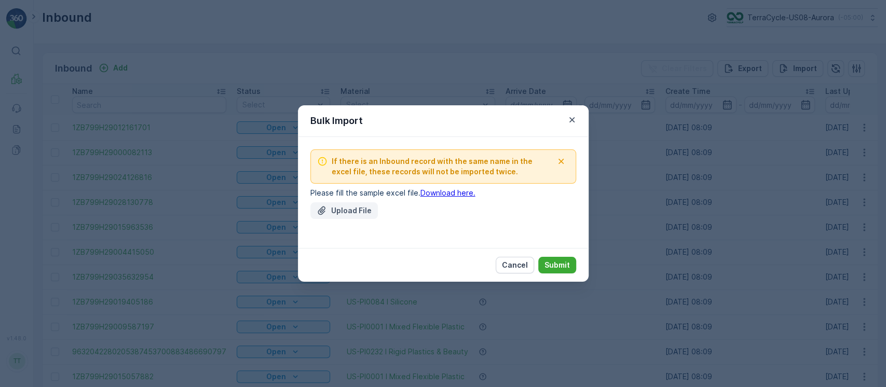
click at [364, 204] on button "Upload File" at bounding box center [343, 210] width 67 height 17
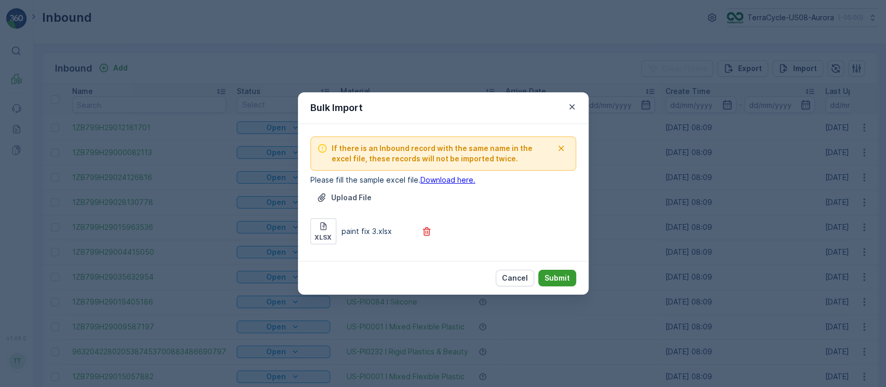
click at [559, 271] on button "Submit" at bounding box center [557, 278] width 38 height 17
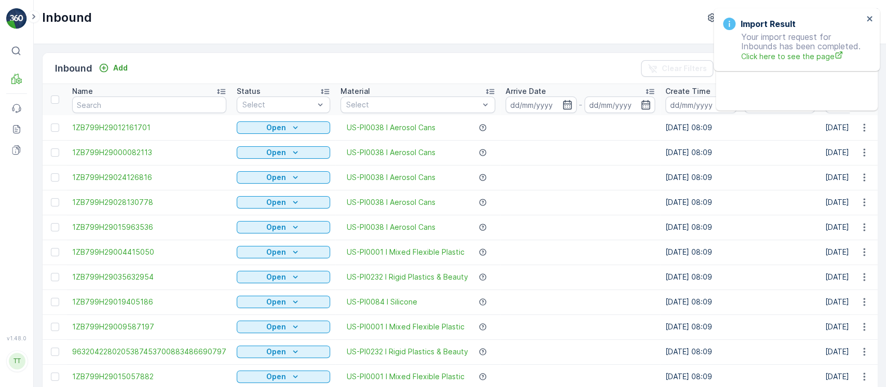
click at [332, 101] on th "Status Select" at bounding box center [283, 99] width 104 height 31
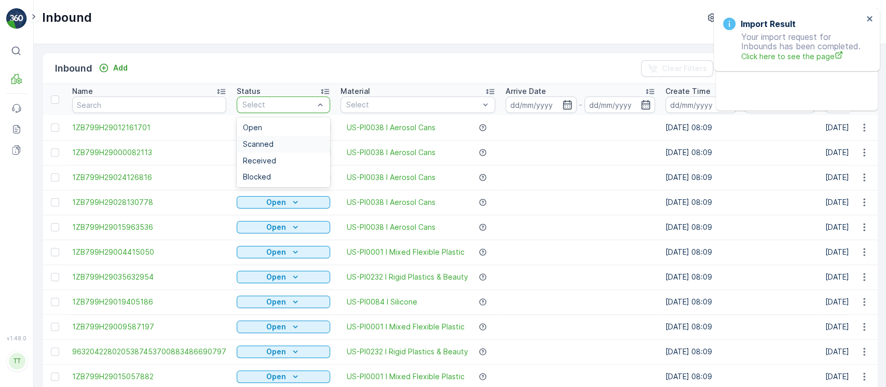
click at [297, 138] on div "Scanned" at bounding box center [283, 144] width 93 height 17
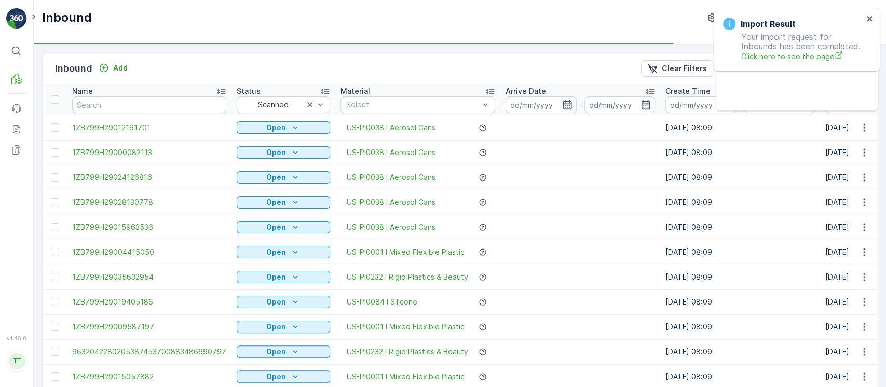
click at [576, 89] on div "Arrive Date" at bounding box center [580, 91] width 149 height 10
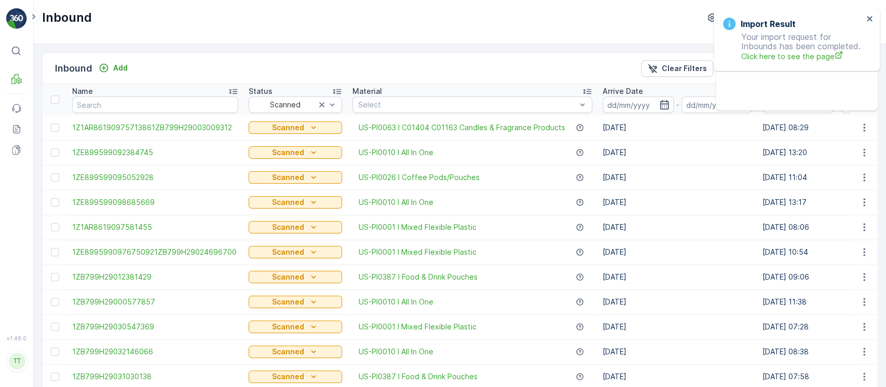
click at [667, 92] on div "Arrive Date" at bounding box center [677, 91] width 149 height 10
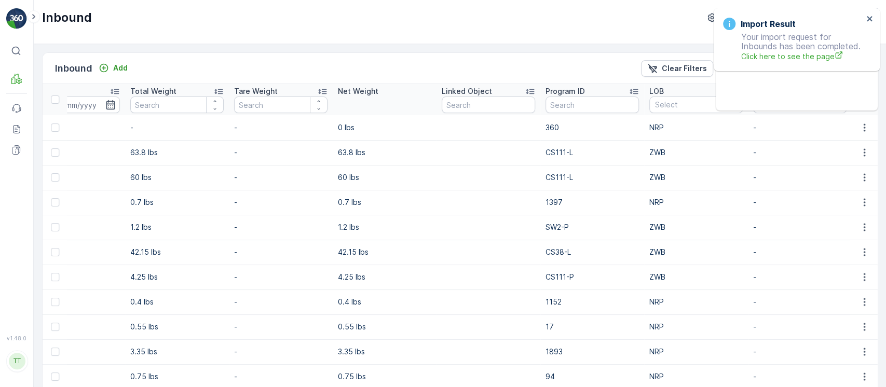
scroll to position [0, 937]
click at [170, 92] on div "Total Weight" at bounding box center [177, 91] width 93 height 10
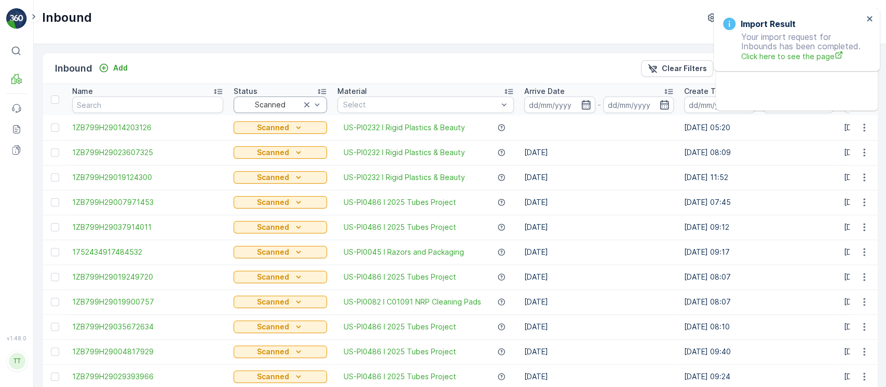
click at [254, 103] on div at bounding box center [269, 105] width 63 height 8
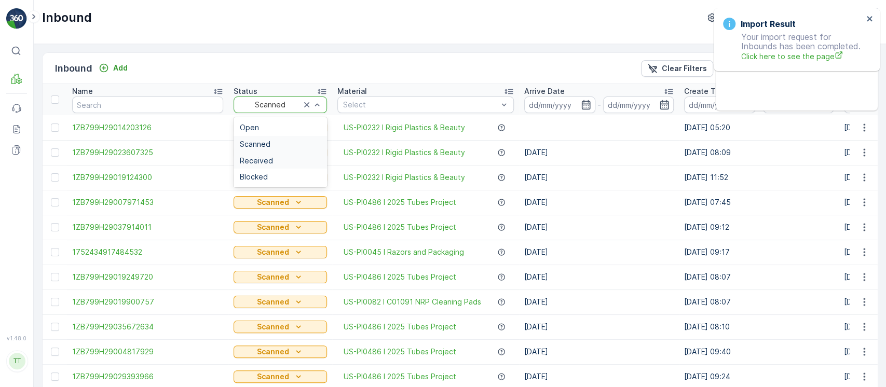
click at [265, 160] on span "Received" at bounding box center [256, 161] width 33 height 8
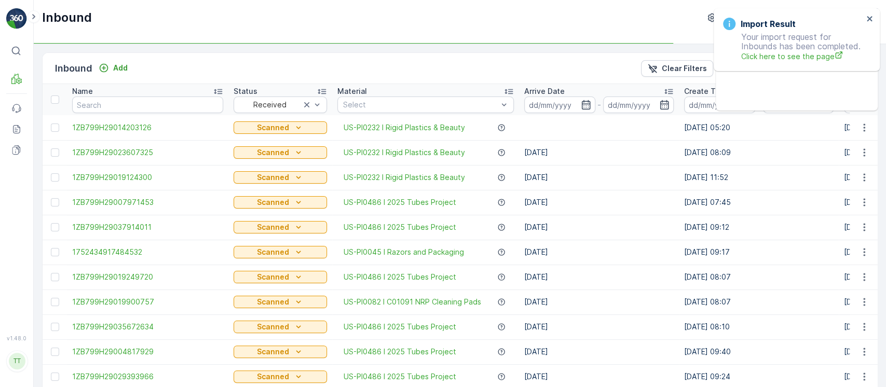
drag, startPoint x: 561, startPoint y: 90, endPoint x: 529, endPoint y: 173, distance: 88.9
click at [561, 90] on div "Arrive Date" at bounding box center [598, 91] width 149 height 10
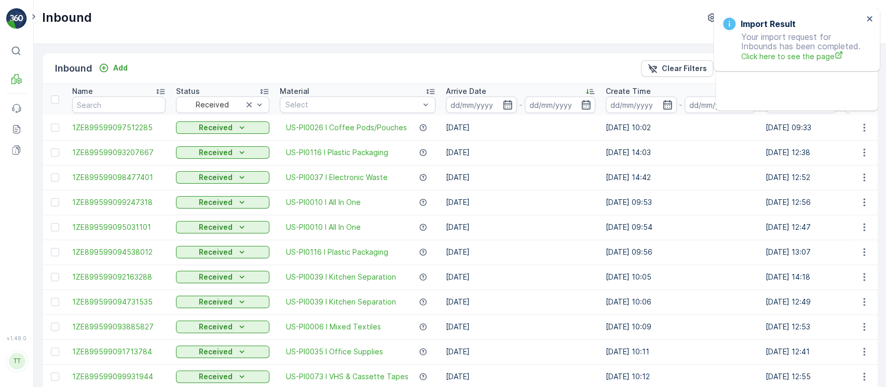
click at [497, 90] on div "Arrive Date" at bounding box center [520, 91] width 149 height 10
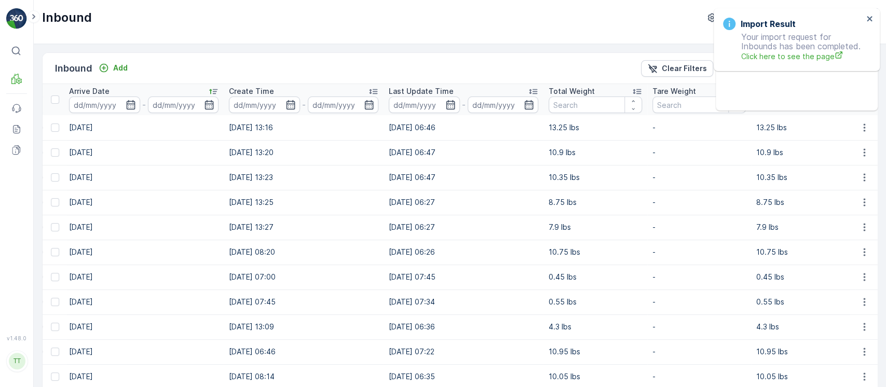
scroll to position [0, 436]
click at [598, 88] on div "Total Weight" at bounding box center [594, 91] width 93 height 10
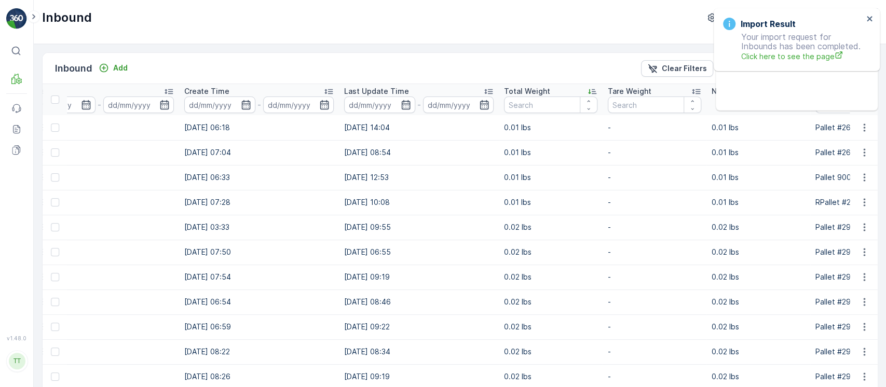
click at [541, 89] on p "Total Weight" at bounding box center [527, 91] width 46 height 10
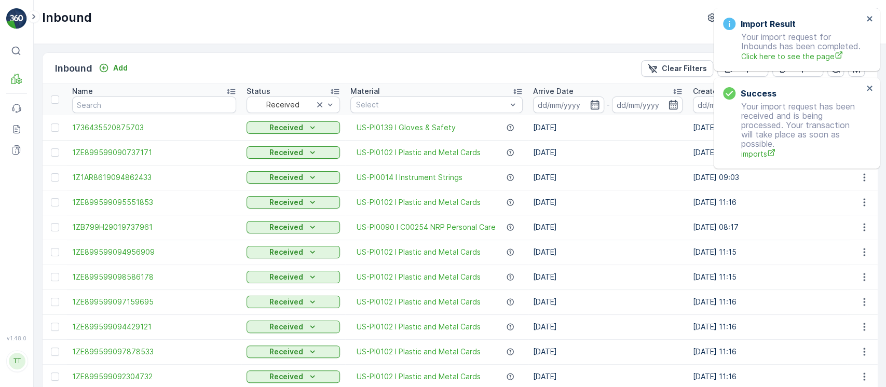
click at [873, 21] on div "Import Result Your import request for Inbounds has been completed. Click here t…" at bounding box center [797, 39] width 166 height 63
click at [871, 18] on icon "close" at bounding box center [869, 19] width 7 height 8
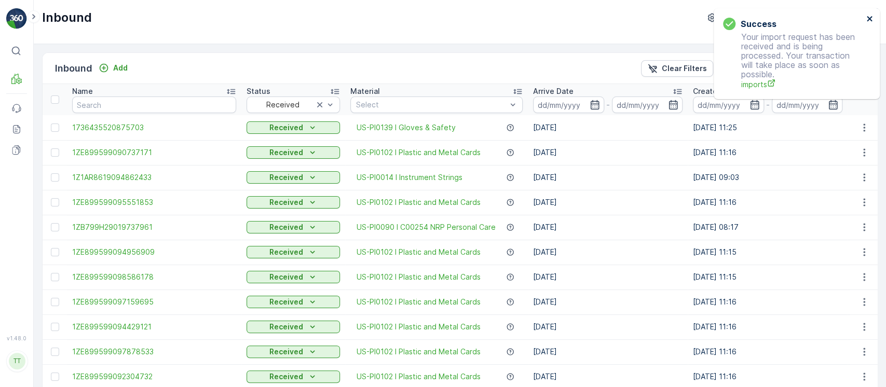
click at [871, 18] on icon "close" at bounding box center [869, 19] width 7 height 8
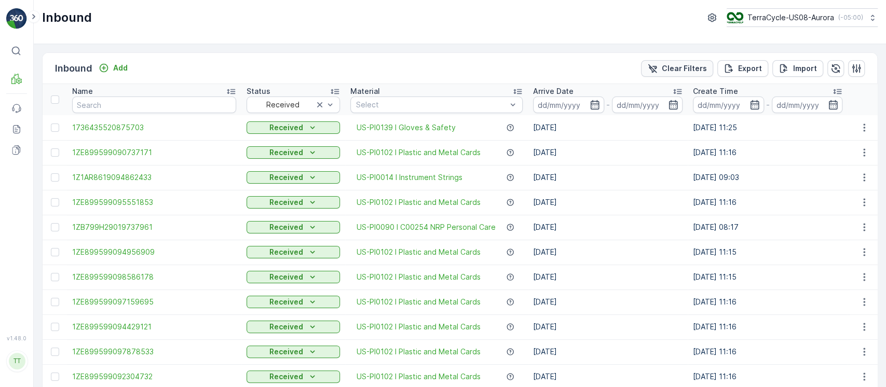
click at [694, 71] on p "Clear Filters" at bounding box center [684, 68] width 45 height 10
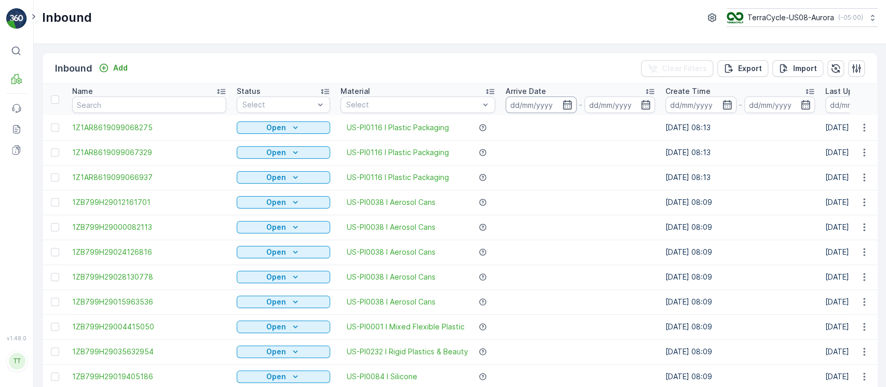
click at [536, 107] on input at bounding box center [541, 105] width 71 height 17
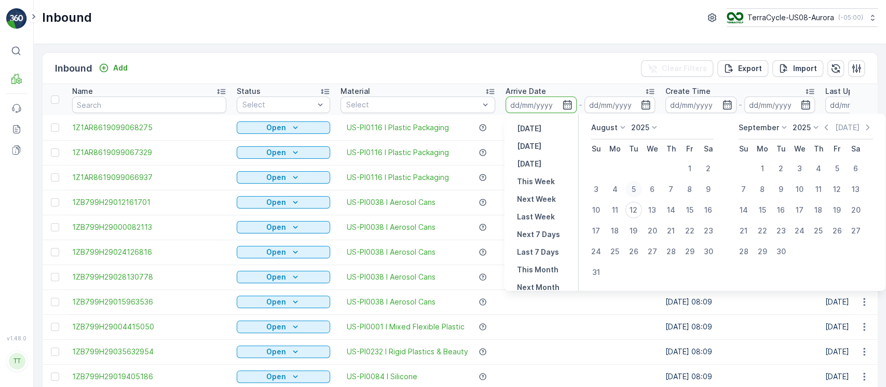
click at [634, 190] on div "5" at bounding box center [633, 189] width 17 height 17
type input "[DATE]"
click at [613, 206] on div "11" at bounding box center [615, 210] width 17 height 17
type input "[DATE]"
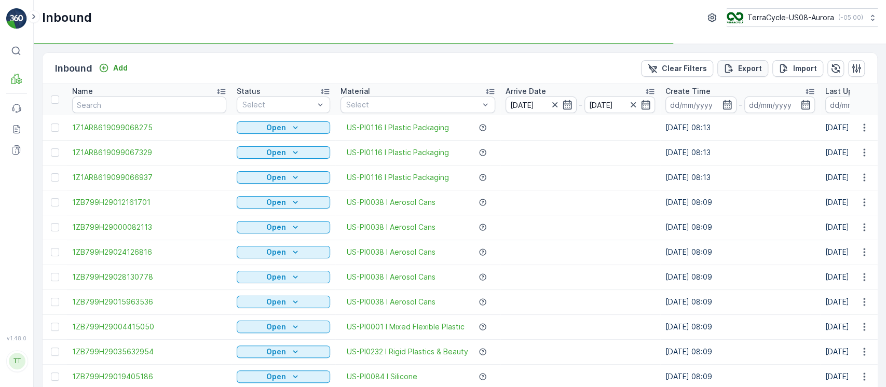
click at [747, 74] on button "Export" at bounding box center [742, 68] width 51 height 17
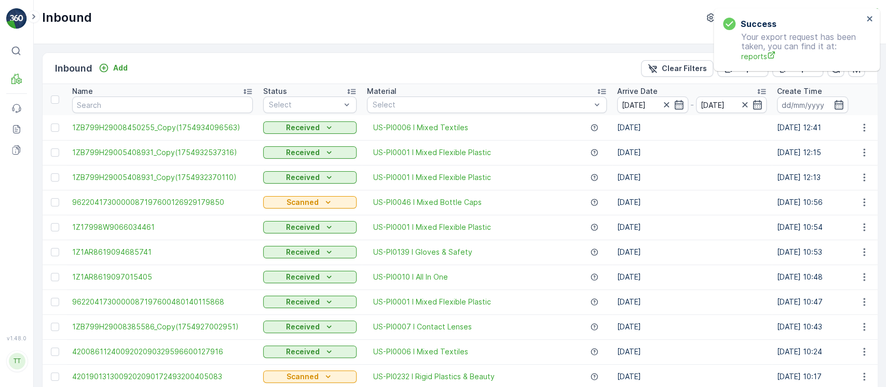
click at [777, 19] on div "Success" at bounding box center [793, 24] width 140 height 12
drag, startPoint x: 864, startPoint y: 16, endPoint x: 868, endPoint y: 19, distance: 5.6
click at [866, 18] on div "Success Your export request has been taken, you can find it at: reports" at bounding box center [797, 39] width 166 height 63
click at [868, 19] on icon "close" at bounding box center [869, 18] width 5 height 5
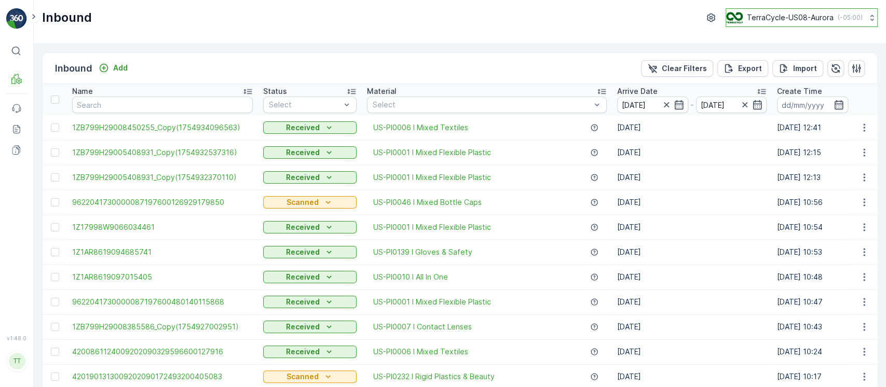
click at [797, 20] on p "TerraCycle-US08-Aurora" at bounding box center [790, 17] width 87 height 10
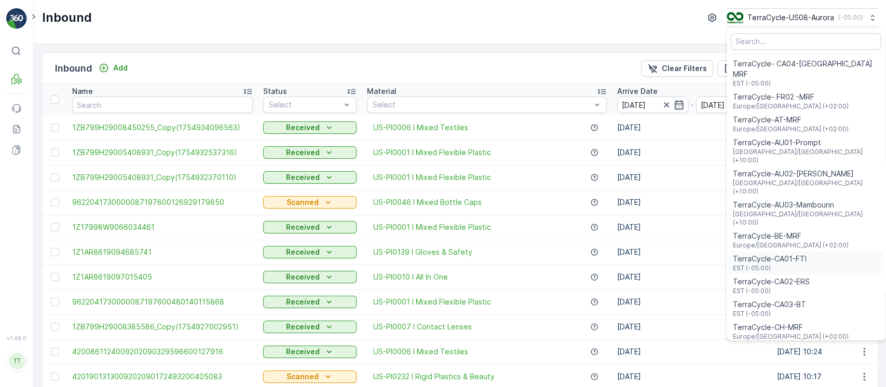
click at [797, 254] on span "TerraCycle-CA01-FTI" at bounding box center [770, 259] width 74 height 10
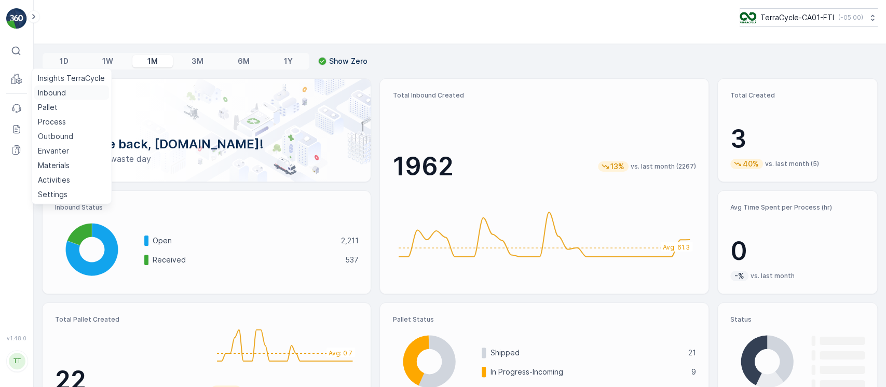
click at [50, 90] on p "Inbound" at bounding box center [52, 93] width 28 height 10
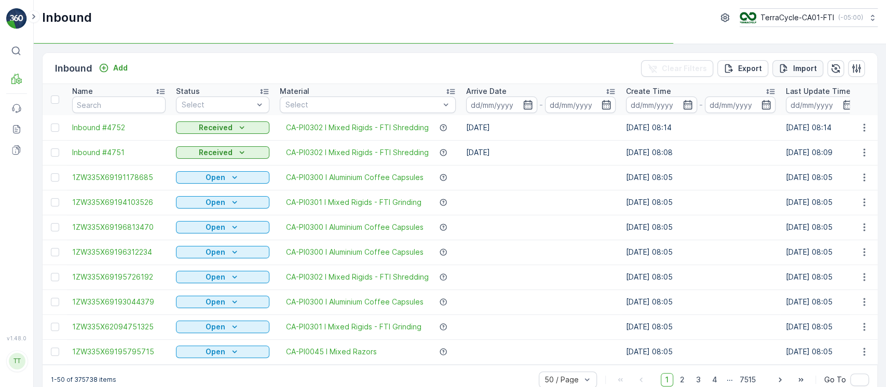
click at [803, 71] on p "Import" at bounding box center [805, 68] width 24 height 10
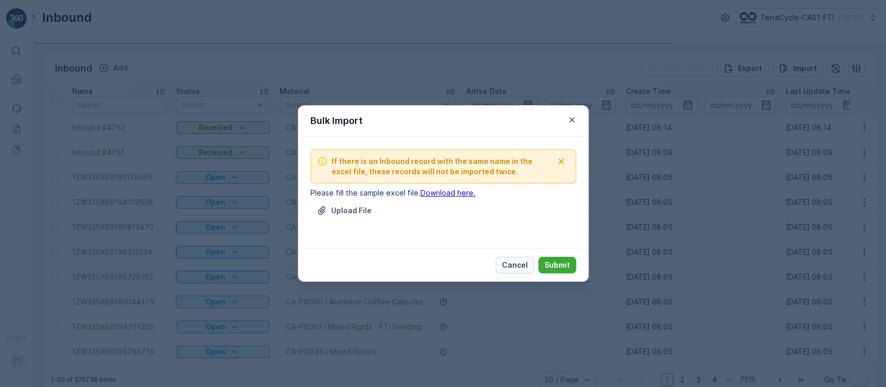
click at [507, 267] on div "Cancel Submit" at bounding box center [443, 265] width 291 height 34
click at [507, 268] on p "Cancel" at bounding box center [515, 265] width 26 height 10
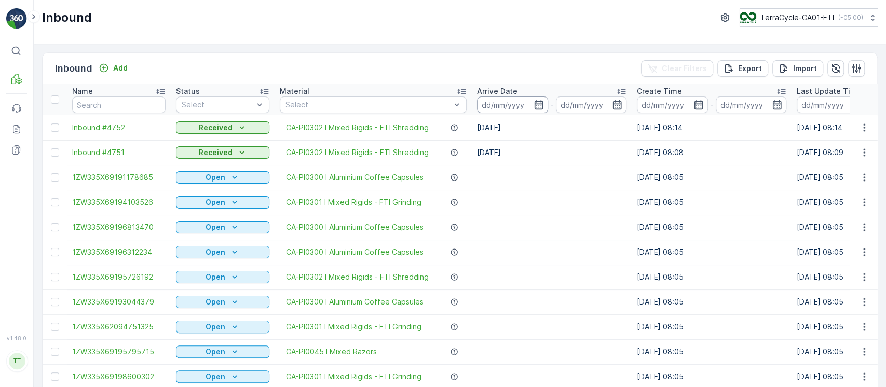
click at [511, 111] on input at bounding box center [512, 105] width 71 height 17
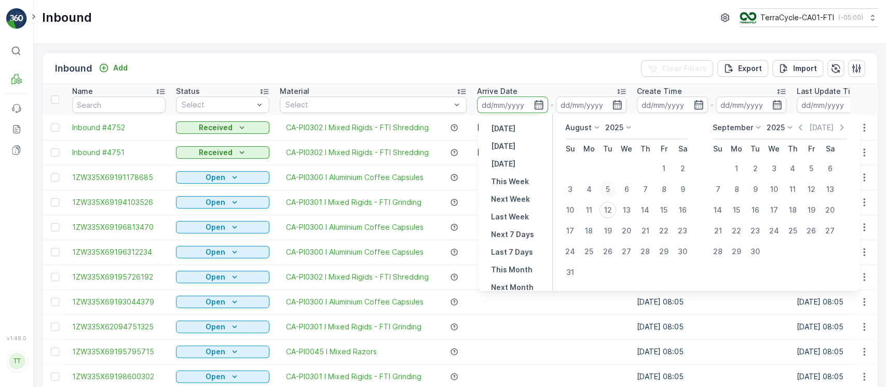
click at [608, 196] on div "5" at bounding box center [607, 189] width 17 height 17
type input "[DATE]"
click at [591, 214] on div "11" at bounding box center [589, 210] width 17 height 17
type input "[DATE]"
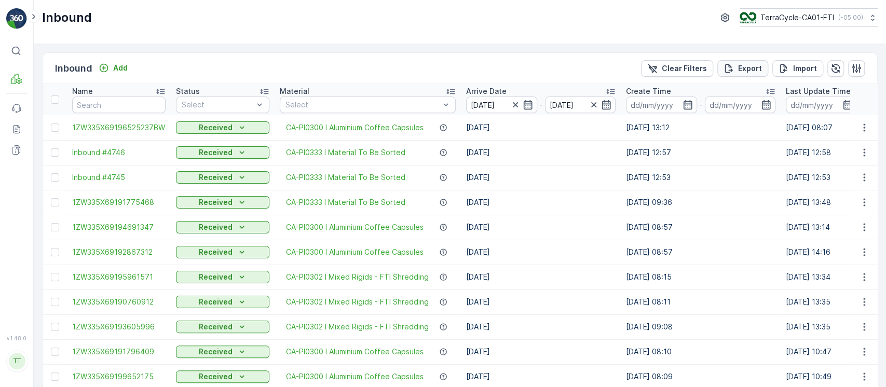
click at [739, 74] on button "Export" at bounding box center [742, 68] width 51 height 17
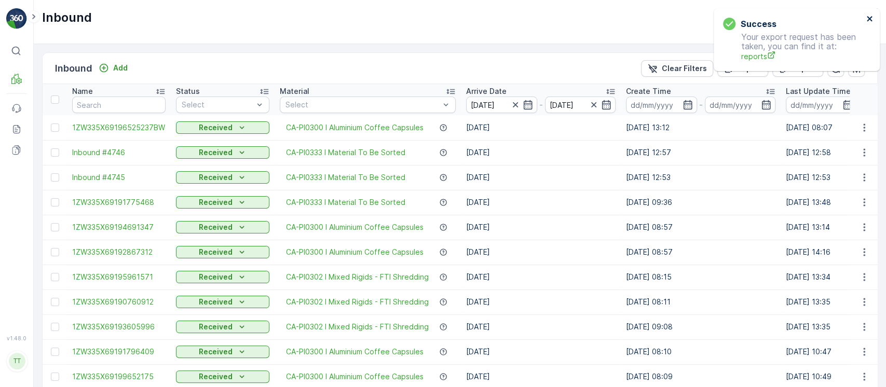
click at [867, 19] on icon "close" at bounding box center [869, 19] width 7 height 8
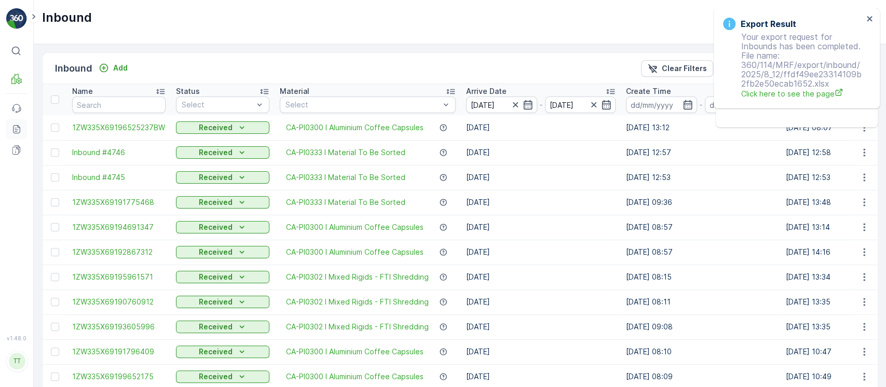
click at [17, 129] on icon at bounding box center [16, 129] width 10 height 10
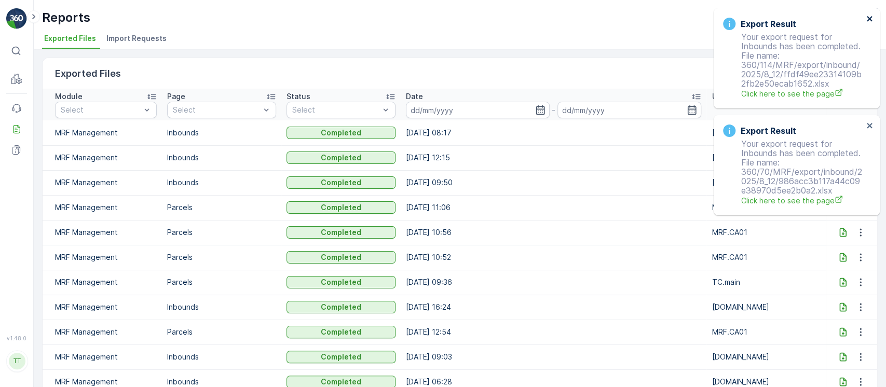
click at [869, 24] on button "close" at bounding box center [869, 20] width 7 height 10
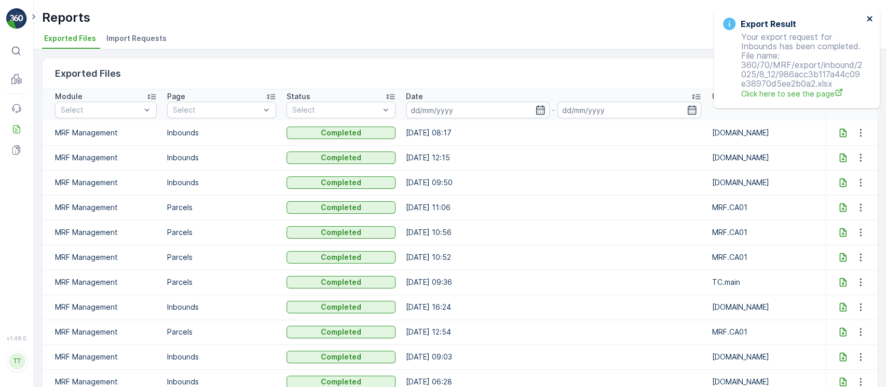
click at [870, 18] on icon "close" at bounding box center [869, 18] width 5 height 5
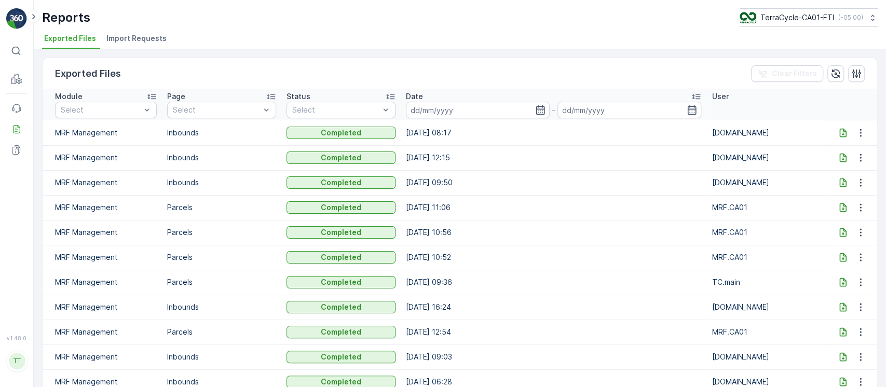
click at [843, 131] on icon at bounding box center [842, 132] width 7 height 9
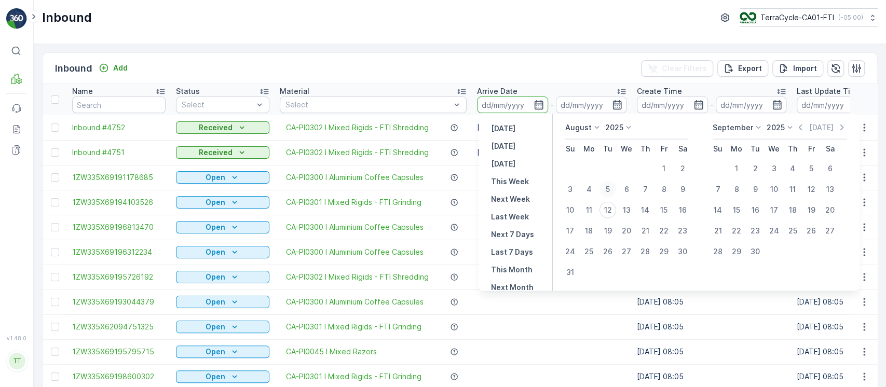
click at [609, 191] on div "5" at bounding box center [607, 189] width 17 height 17
type input "[DATE]"
click at [641, 189] on div "7" at bounding box center [645, 189] width 17 height 17
type input "[DATE]"
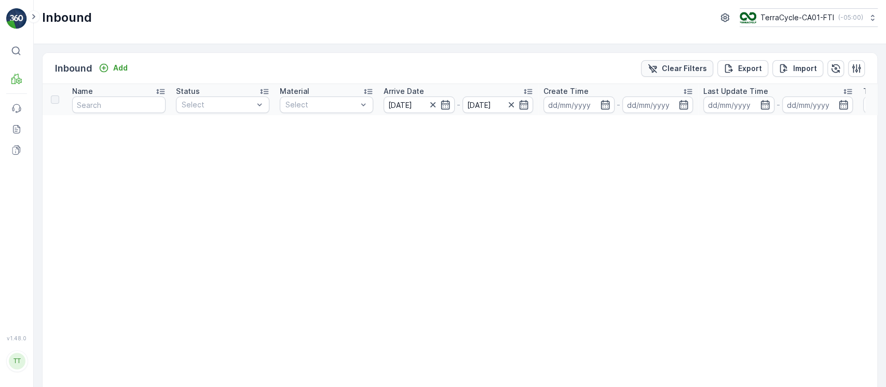
click at [668, 66] on p "Clear Filters" at bounding box center [684, 68] width 45 height 10
